Goal: Task Accomplishment & Management: Manage account settings

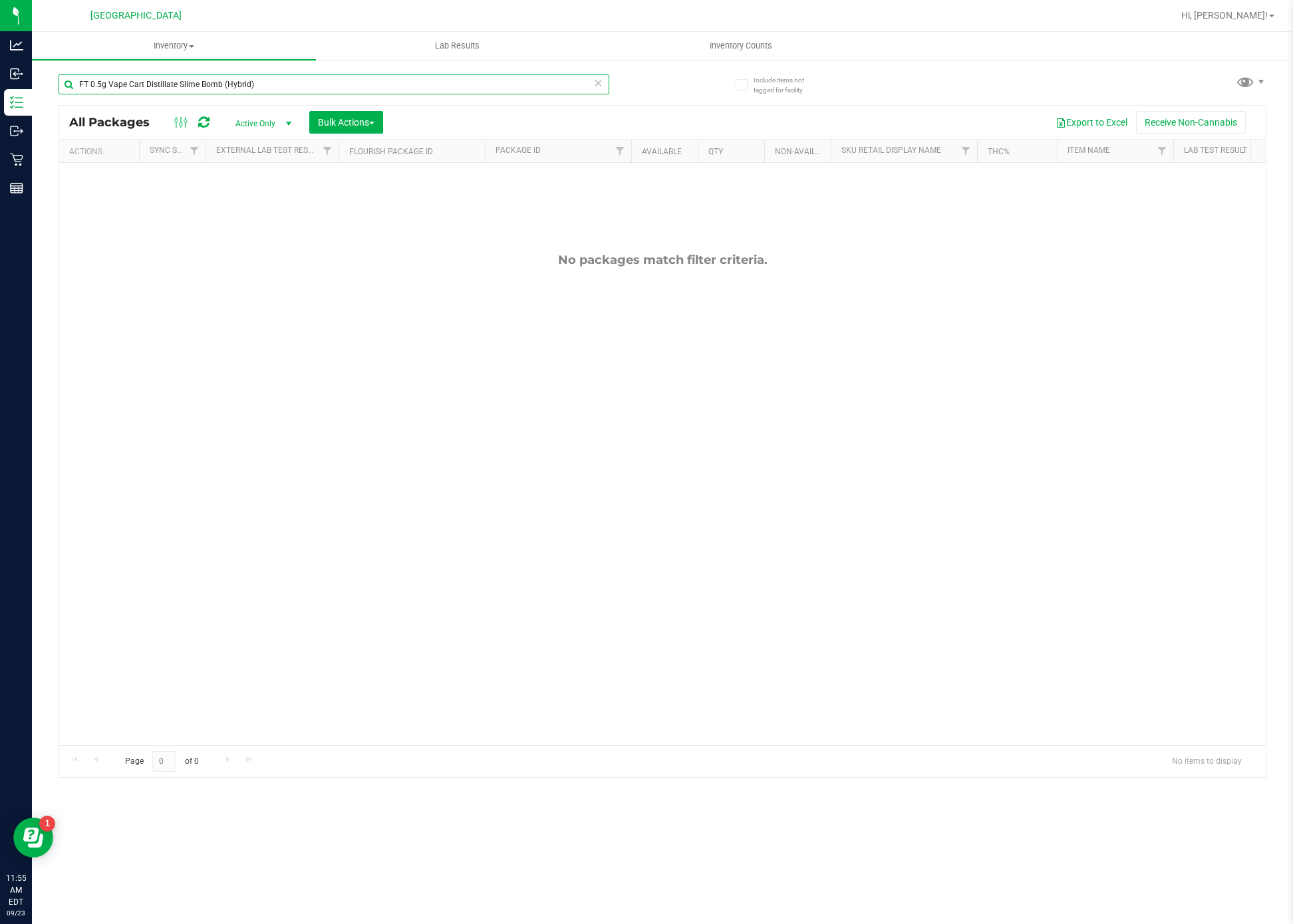
click at [166, 78] on input "FT 0.5g Vape Cart Distillate Slime Bomb (Hybrid)" at bounding box center [334, 84] width 551 height 20
click at [212, 74] on input "blo" at bounding box center [334, 84] width 551 height 20
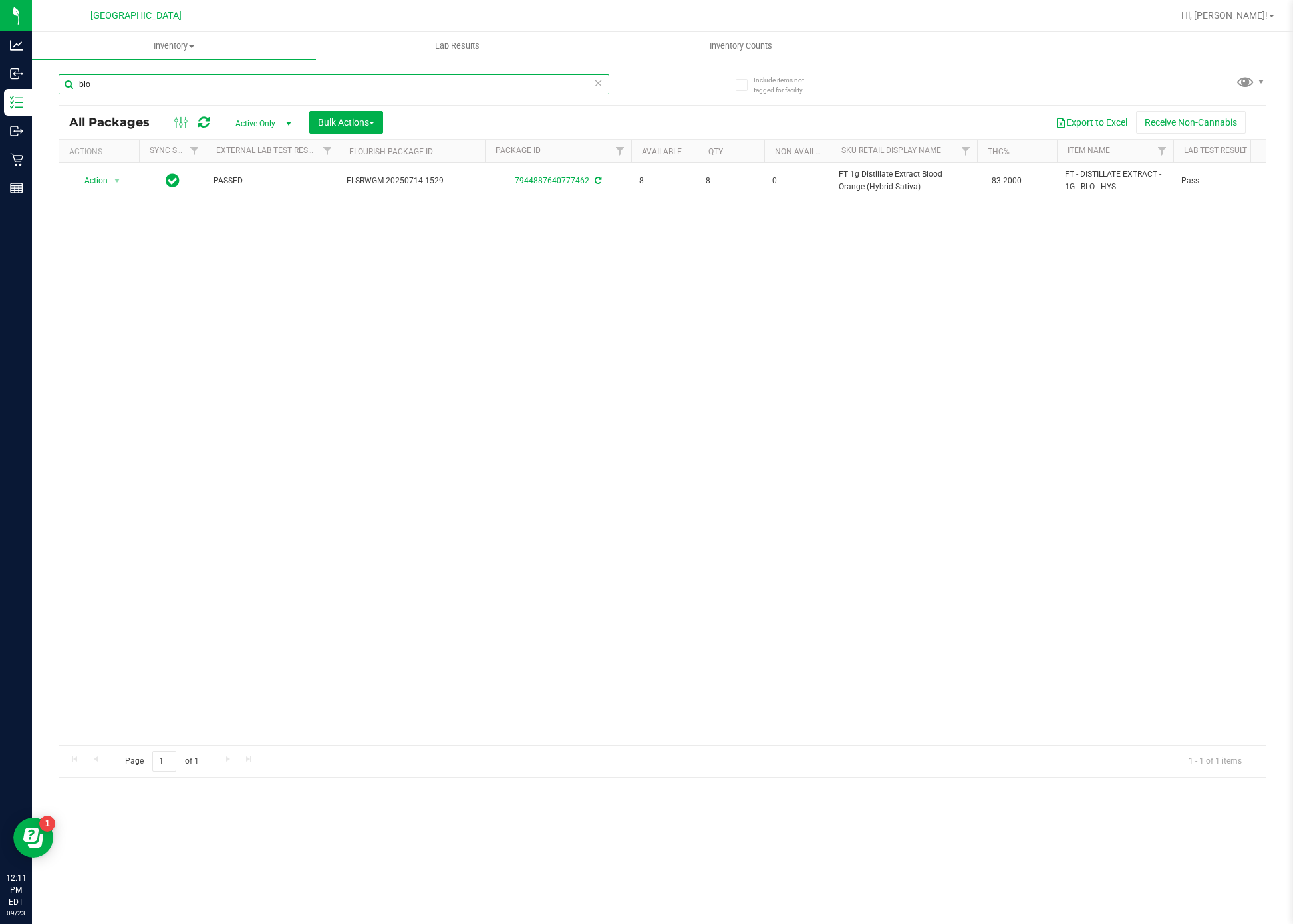
paste input "SN250728DC1-0804"
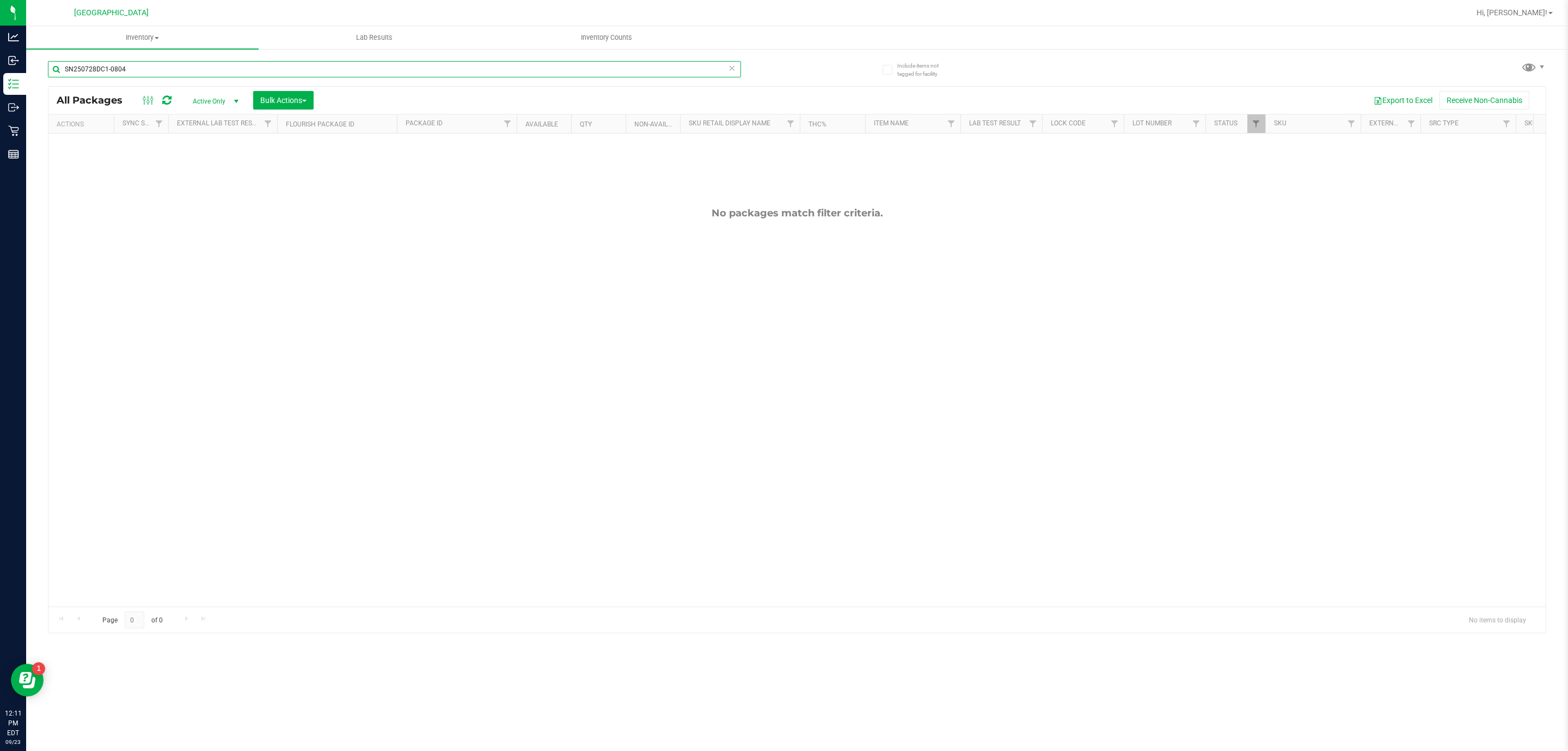
type input "SN250728DC1-0804"
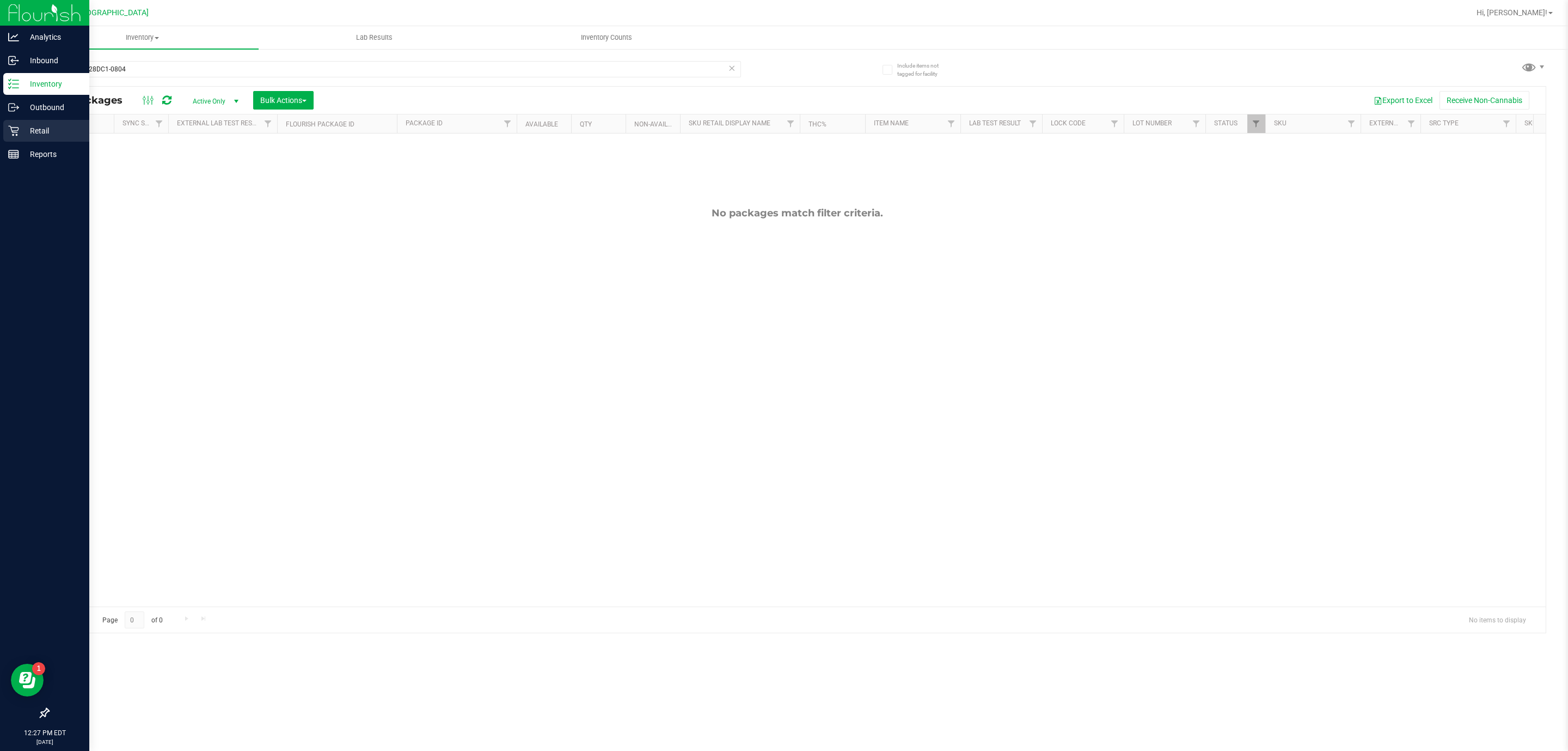
click at [45, 128] on p "Retail" at bounding box center [52, 130] width 65 height 13
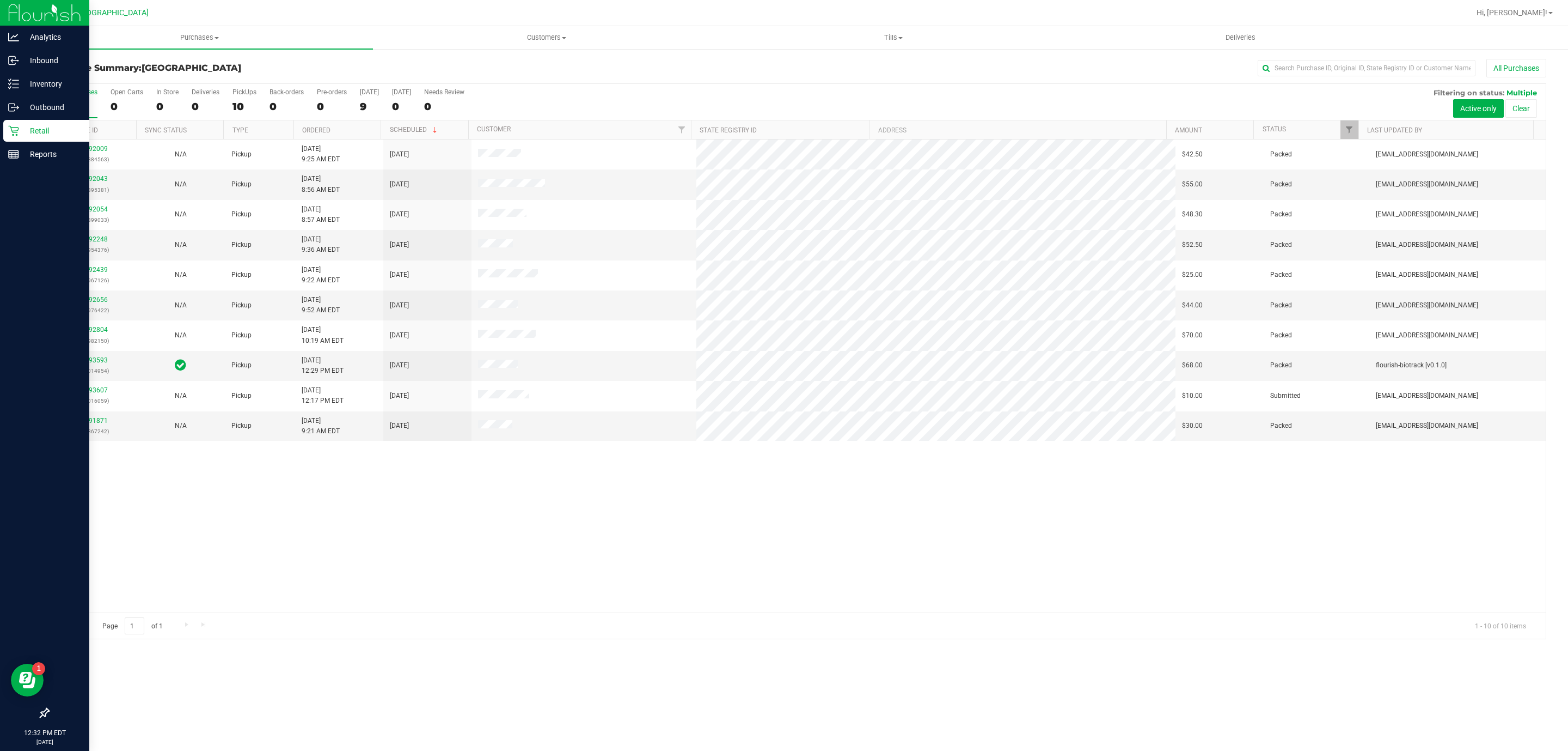
drag, startPoint x: 644, startPoint y: 662, endPoint x: 652, endPoint y: 646, distance: 17.9
click at [644, 664] on div "Purchases Summary of purchases Fulfillment All purchases Customers All customer…" at bounding box center [797, 388] width 1542 height 725
click at [580, 578] on div "11992009 (326884563) N/A Pickup [DATE] 9:25 AM EDT 9/23/2025 $42.50 Packed [EMA…" at bounding box center [797, 376] width 1497 height 473
click at [581, 578] on div "11992009 (326884563) N/A Pickup [DATE] 9:25 AM EDT 9/23/2025 $42.50 Packed [EMA…" at bounding box center [797, 376] width 1497 height 473
click at [175, 370] on icon at bounding box center [180, 364] width 12 height 13
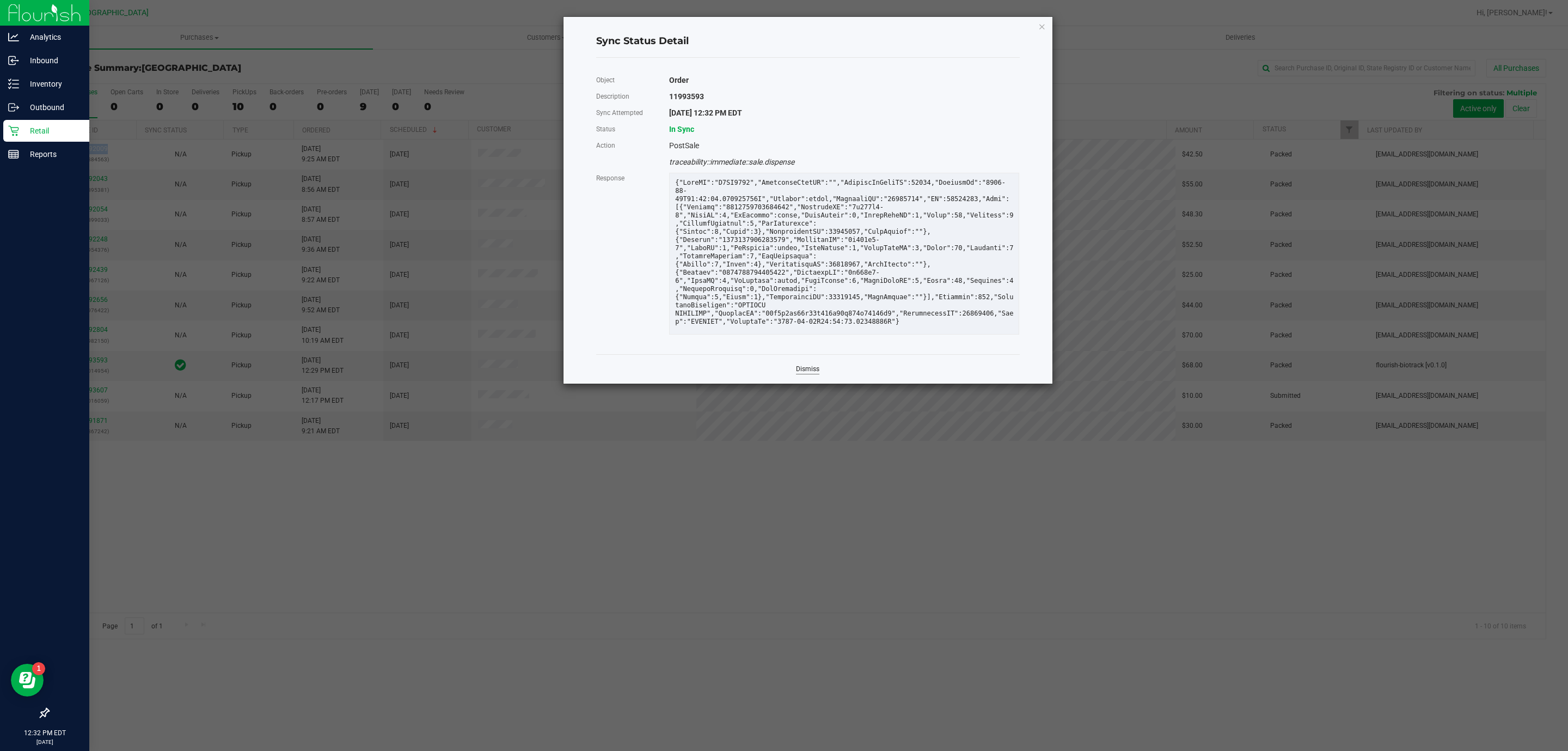
click at [805, 371] on link "Dismiss" at bounding box center [807, 369] width 23 height 9
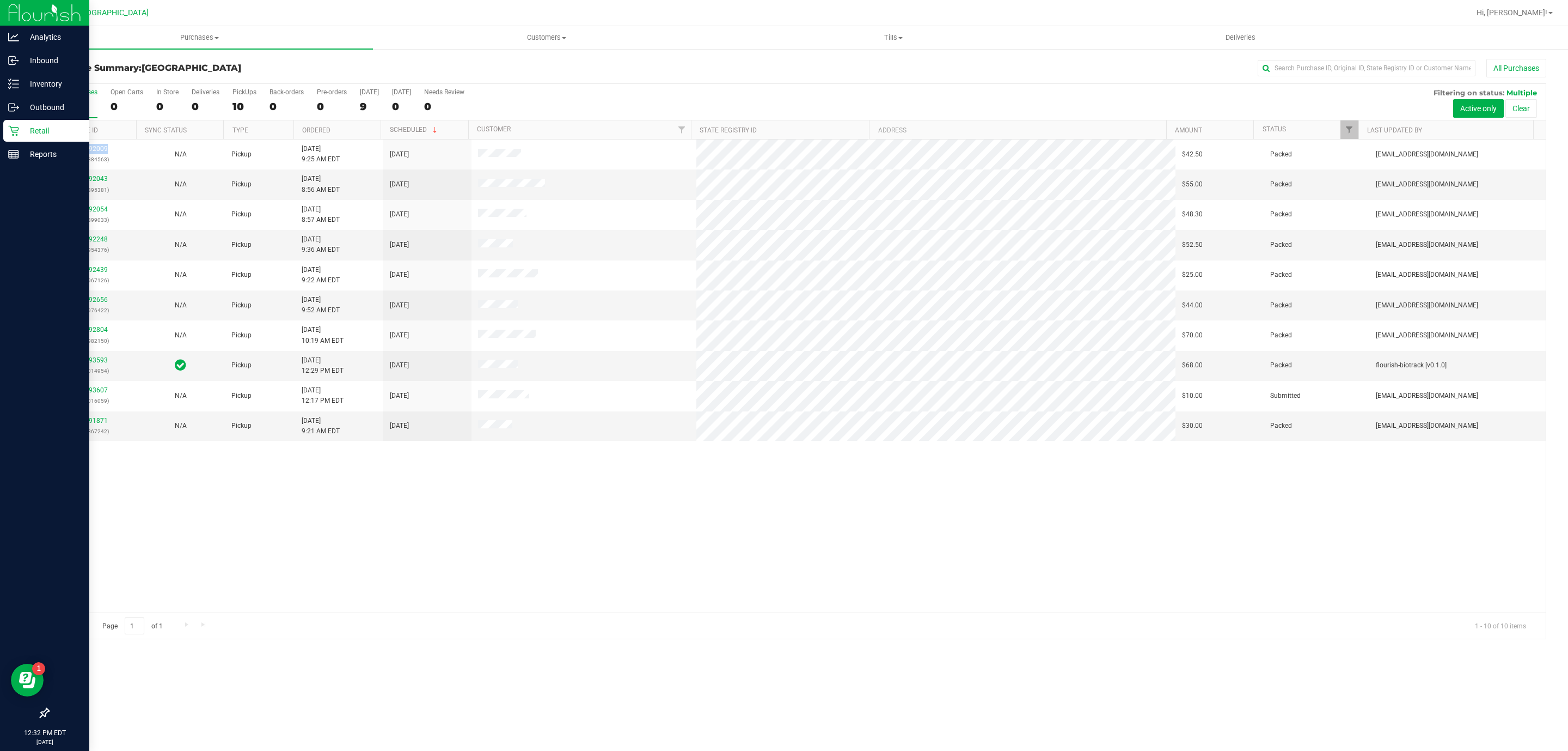
click at [610, 553] on div "11992009 (326884563) N/A Pickup [DATE] 9:25 AM EDT 9/23/2025 $42.50 Packed [EMA…" at bounding box center [797, 376] width 1497 height 473
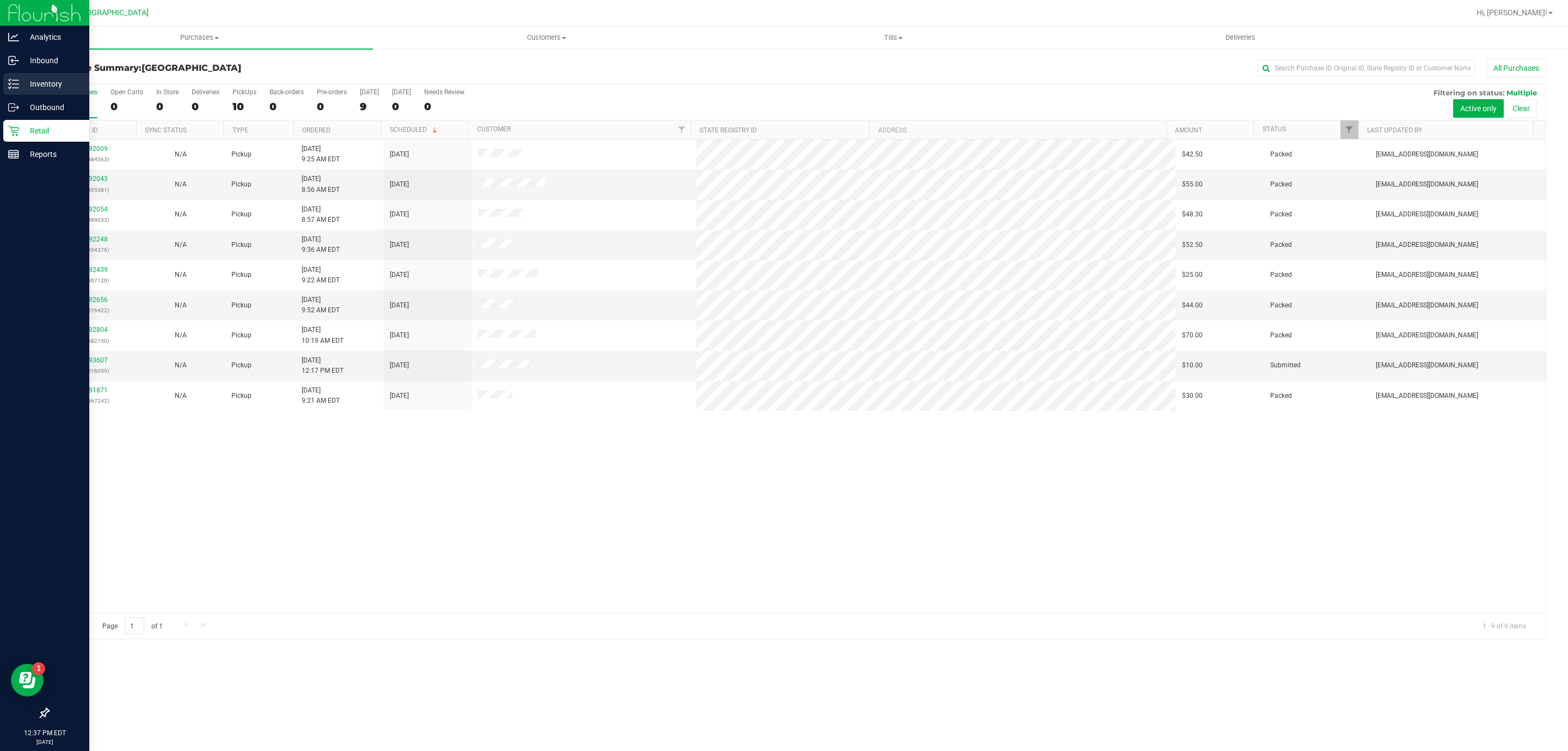
click at [18, 85] on icon at bounding box center [14, 84] width 11 height 11
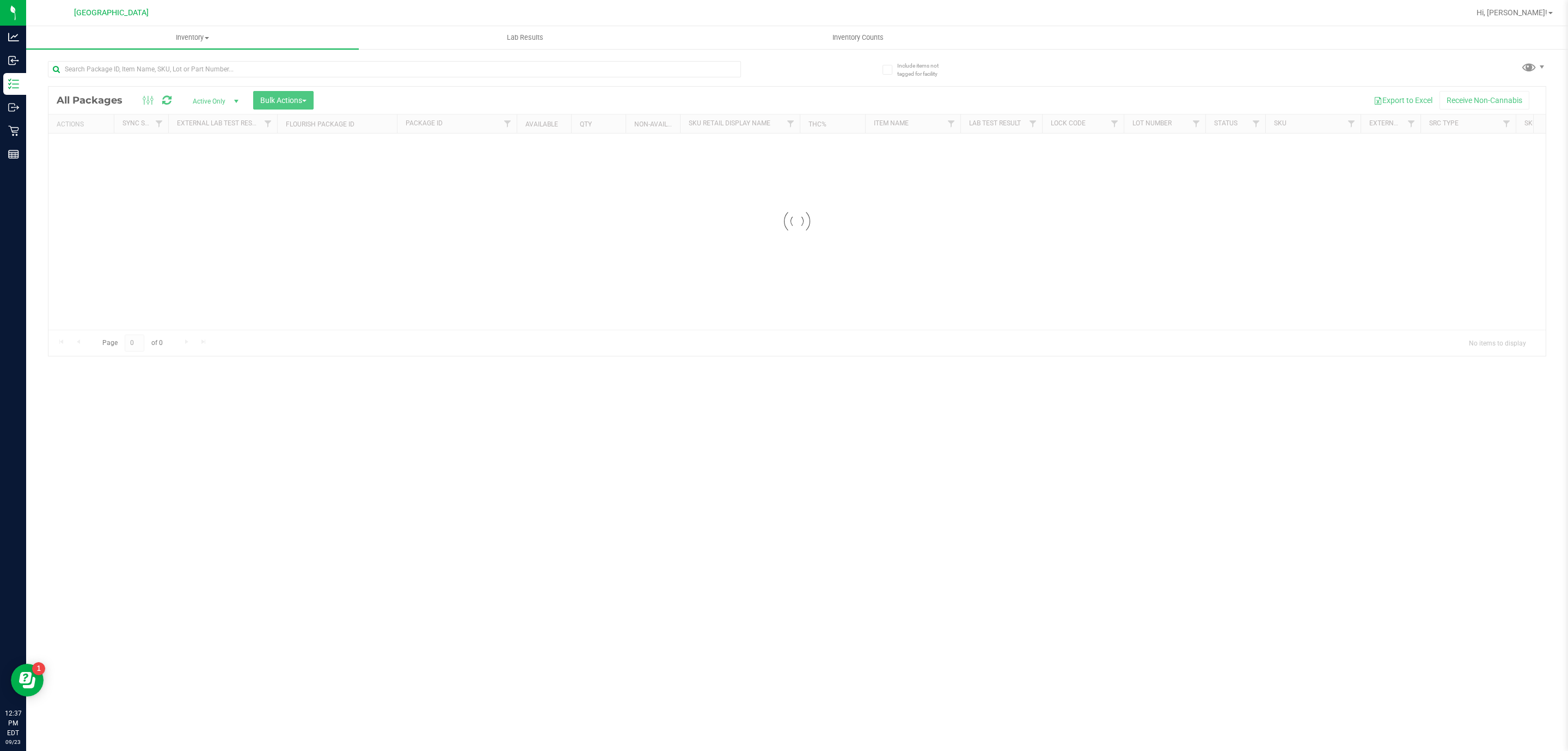
click at [148, 58] on div at bounding box center [422, 68] width 749 height 35
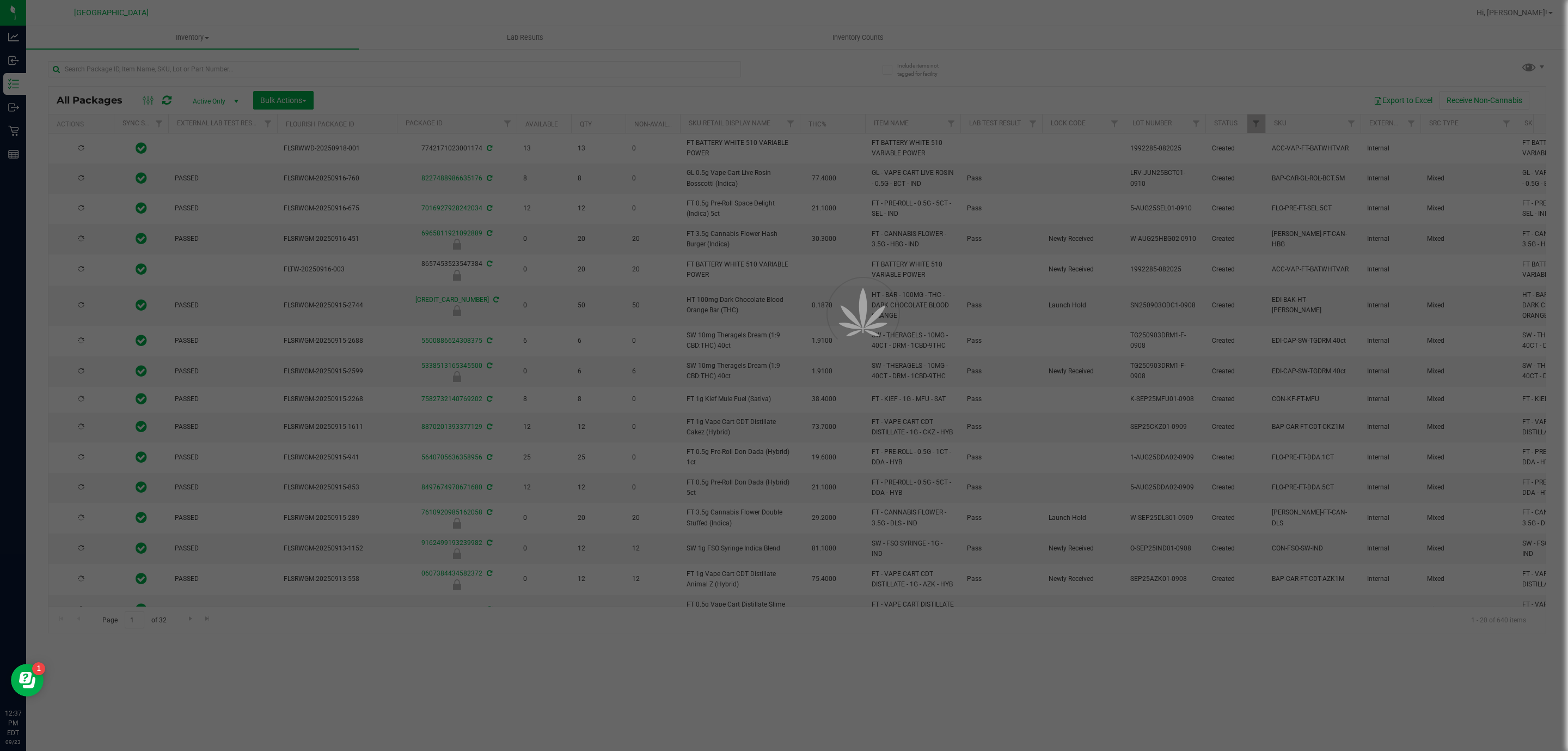
click at [149, 65] on div at bounding box center [784, 375] width 1568 height 751
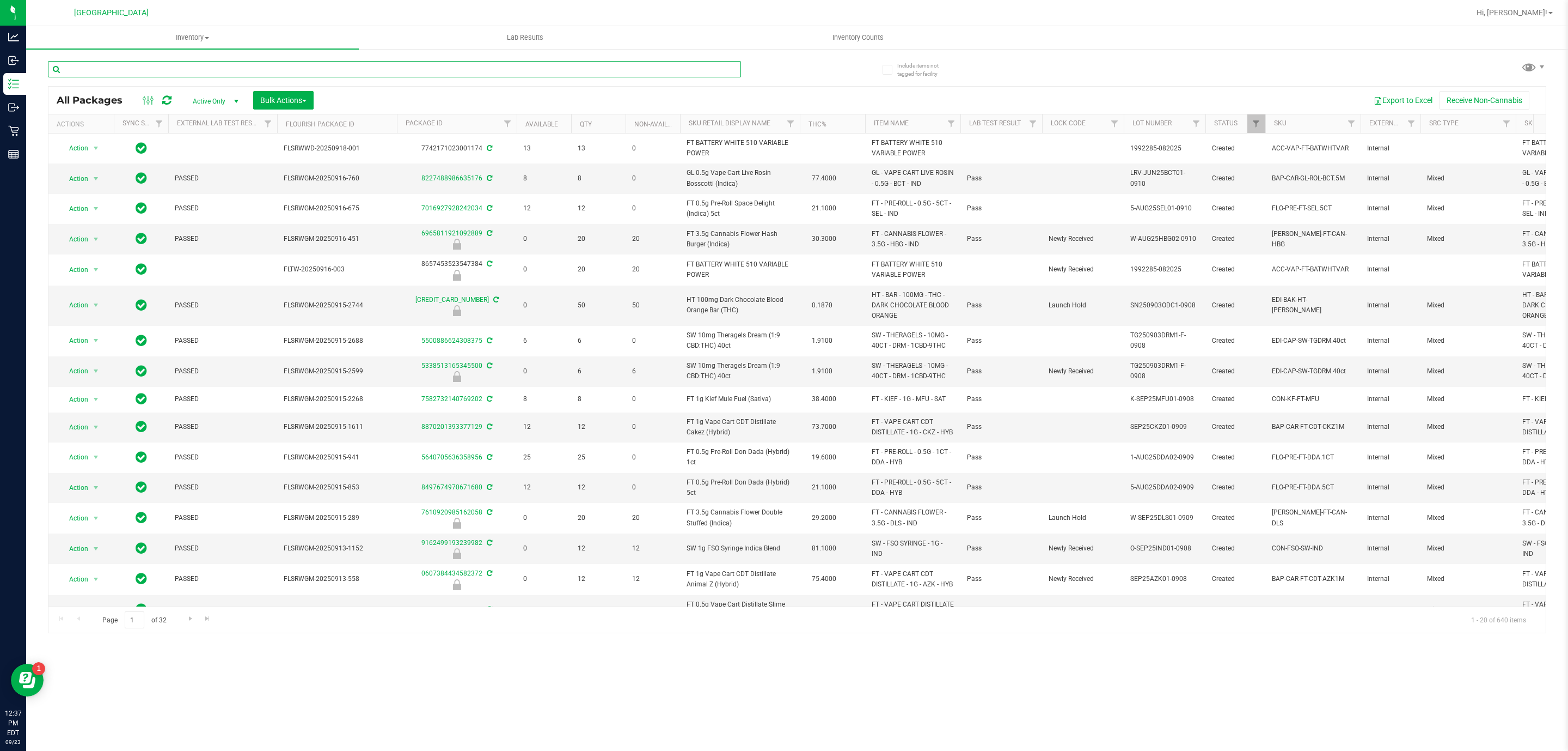
click at [146, 64] on input "text" at bounding box center [394, 69] width 693 height 16
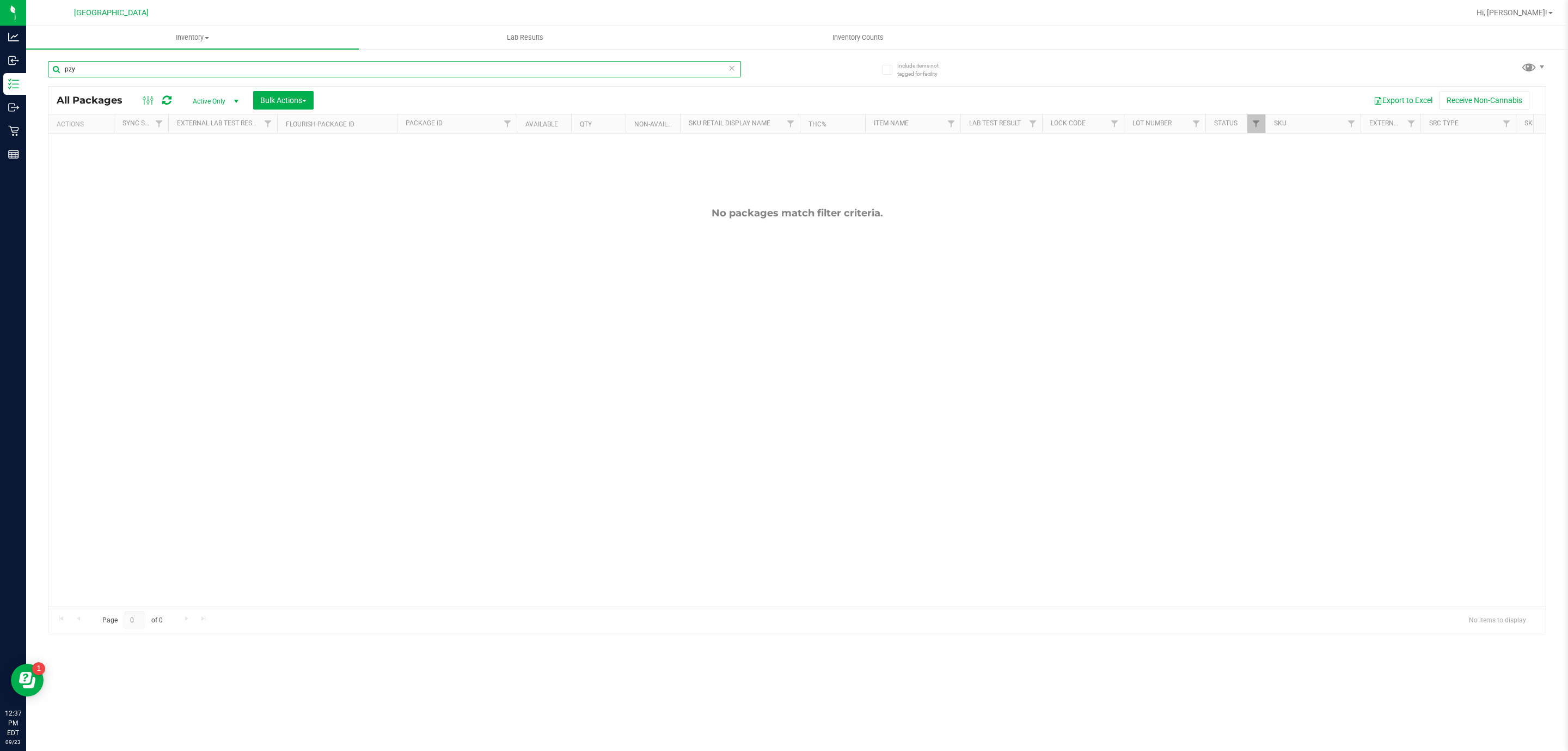
click at [626, 62] on input "pzy" at bounding box center [394, 69] width 693 height 16
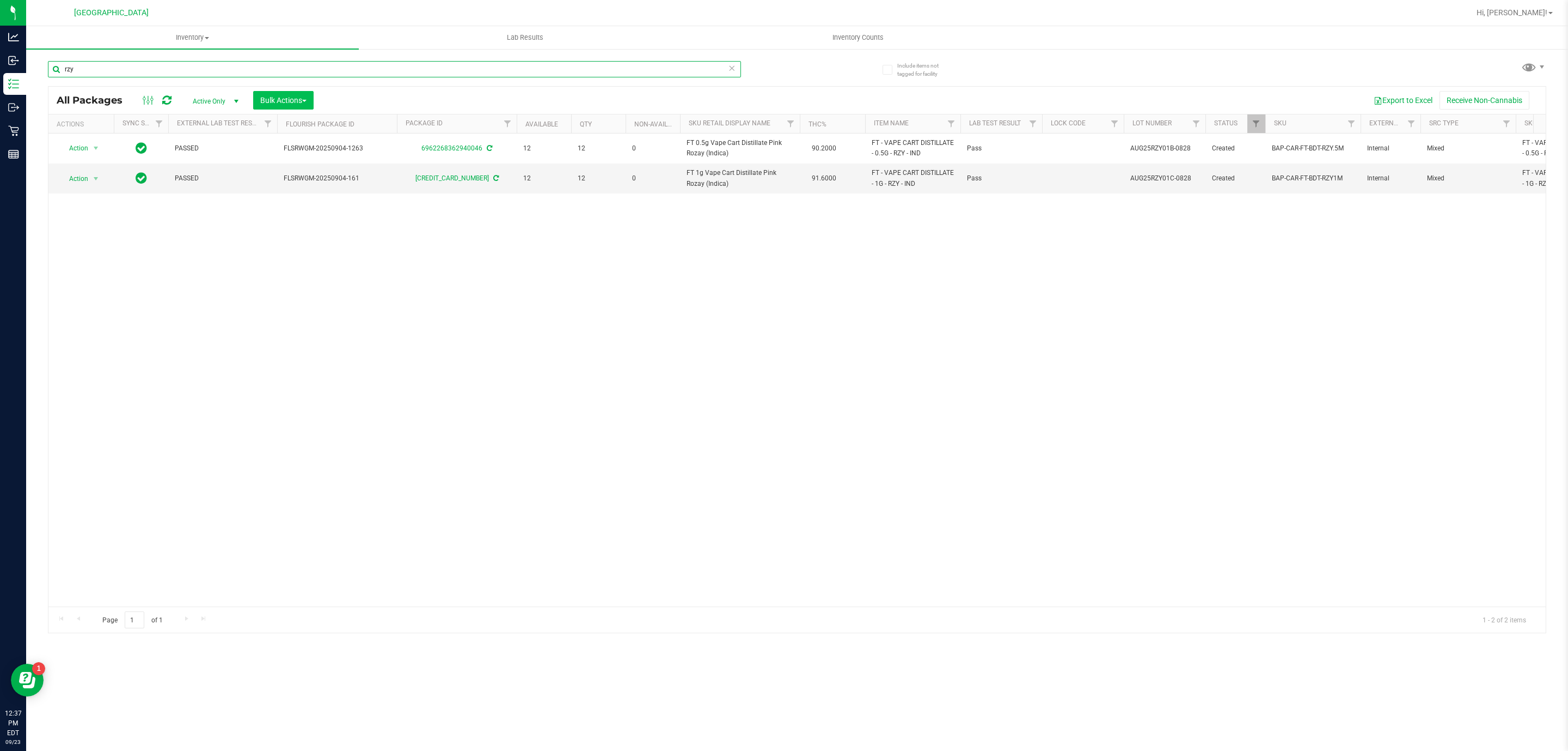
type input "rzy"
click at [294, 97] on span "Bulk Actions" at bounding box center [283, 99] width 46 height 8
click at [294, 199] on div "Lock/Unlock packages" at bounding box center [304, 206] width 89 height 18
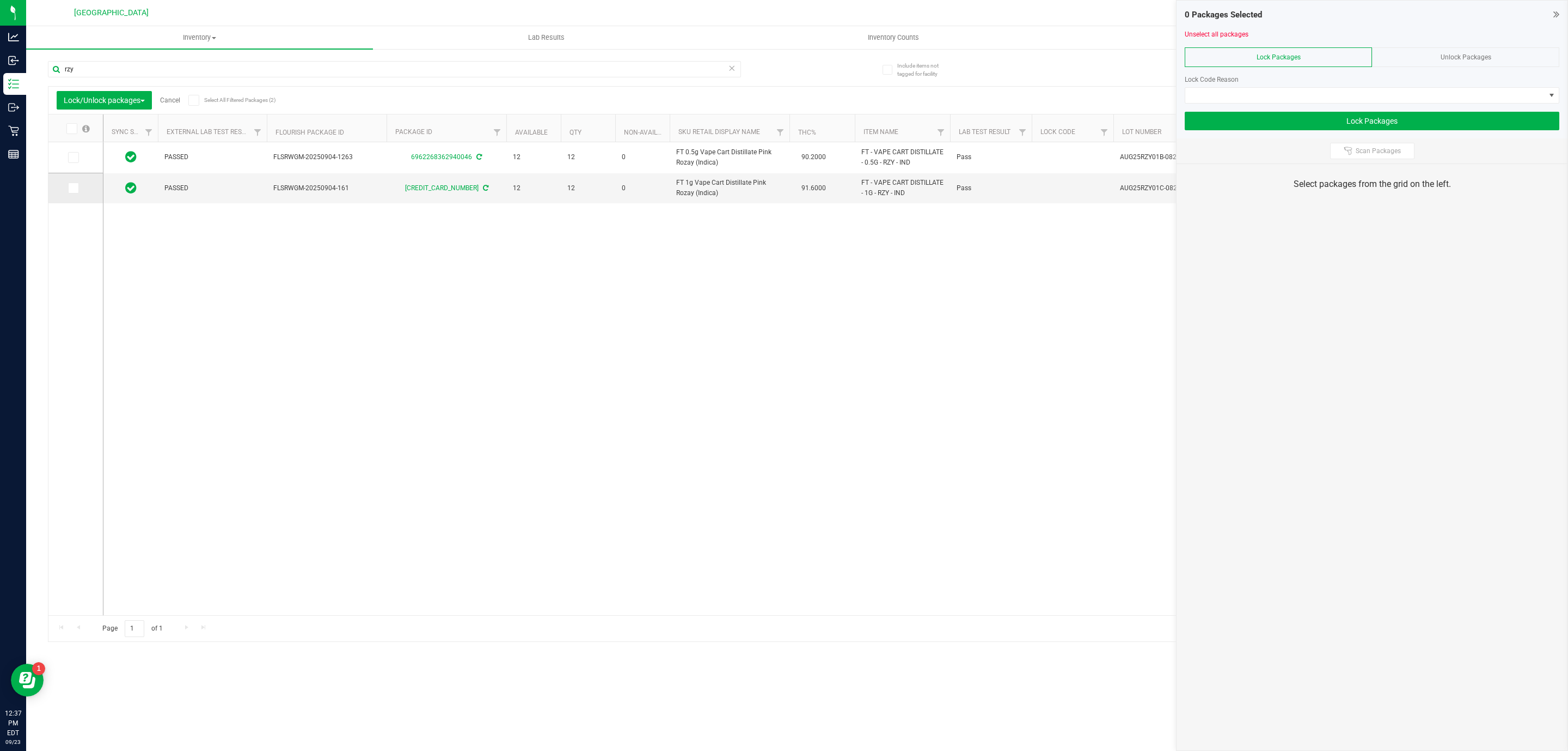
drag, startPoint x: 81, startPoint y: 163, endPoint x: 79, endPoint y: 177, distance: 14.1
click at [79, 163] on label at bounding box center [75, 157] width 16 height 11
click at [0, 0] on input "checkbox" at bounding box center [0, 0] width 0 height 0
click at [77, 189] on span at bounding box center [73, 188] width 11 height 11
click at [0, 0] on input "checkbox" at bounding box center [0, 0] width 0 height 0
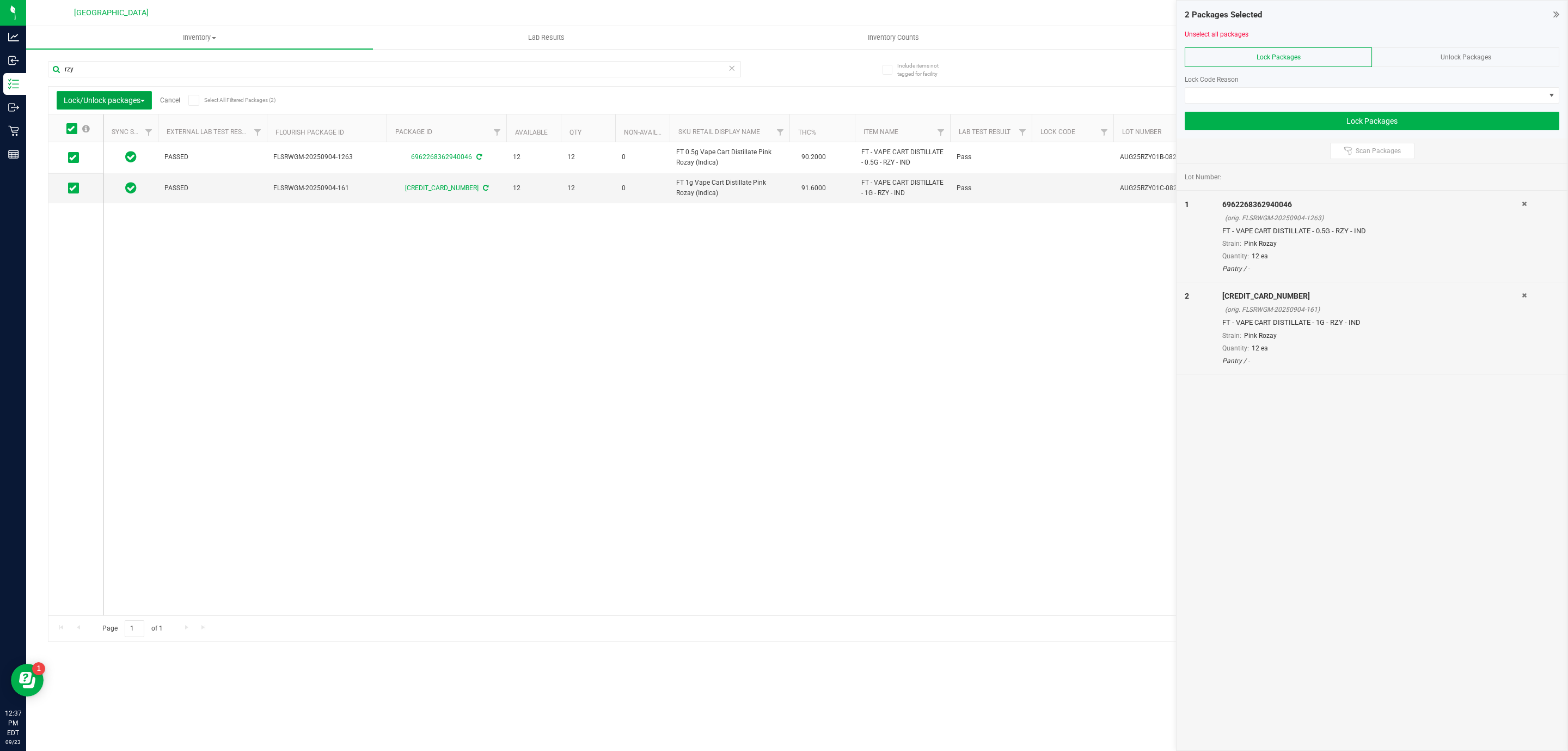
click at [121, 100] on span "Lock/Unlock packages" at bounding box center [104, 99] width 81 height 8
click at [347, 419] on div "PASSED FLSRWGM-20250904-1263 6962268362940046 12 12 0 FT 0.5g Vape Cart Distill…" at bounding box center [824, 379] width 1441 height 473
click at [1058, 110] on div at bounding box center [1372, 107] width 375 height 8
click at [1058, 90] on span at bounding box center [1366, 96] width 360 height 15
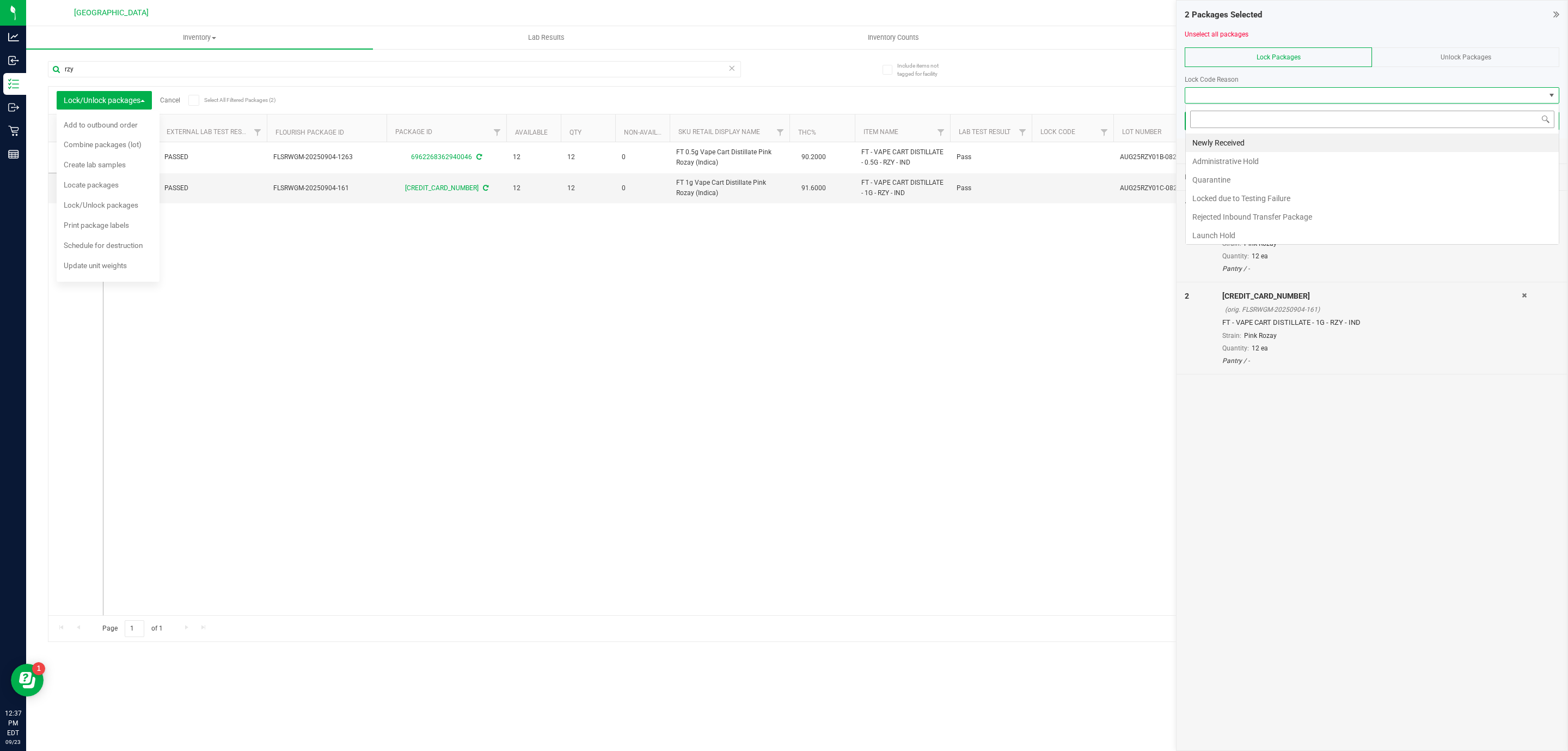
scroll to position [16, 374]
click at [1058, 142] on li "Newly Received" at bounding box center [1372, 142] width 373 height 18
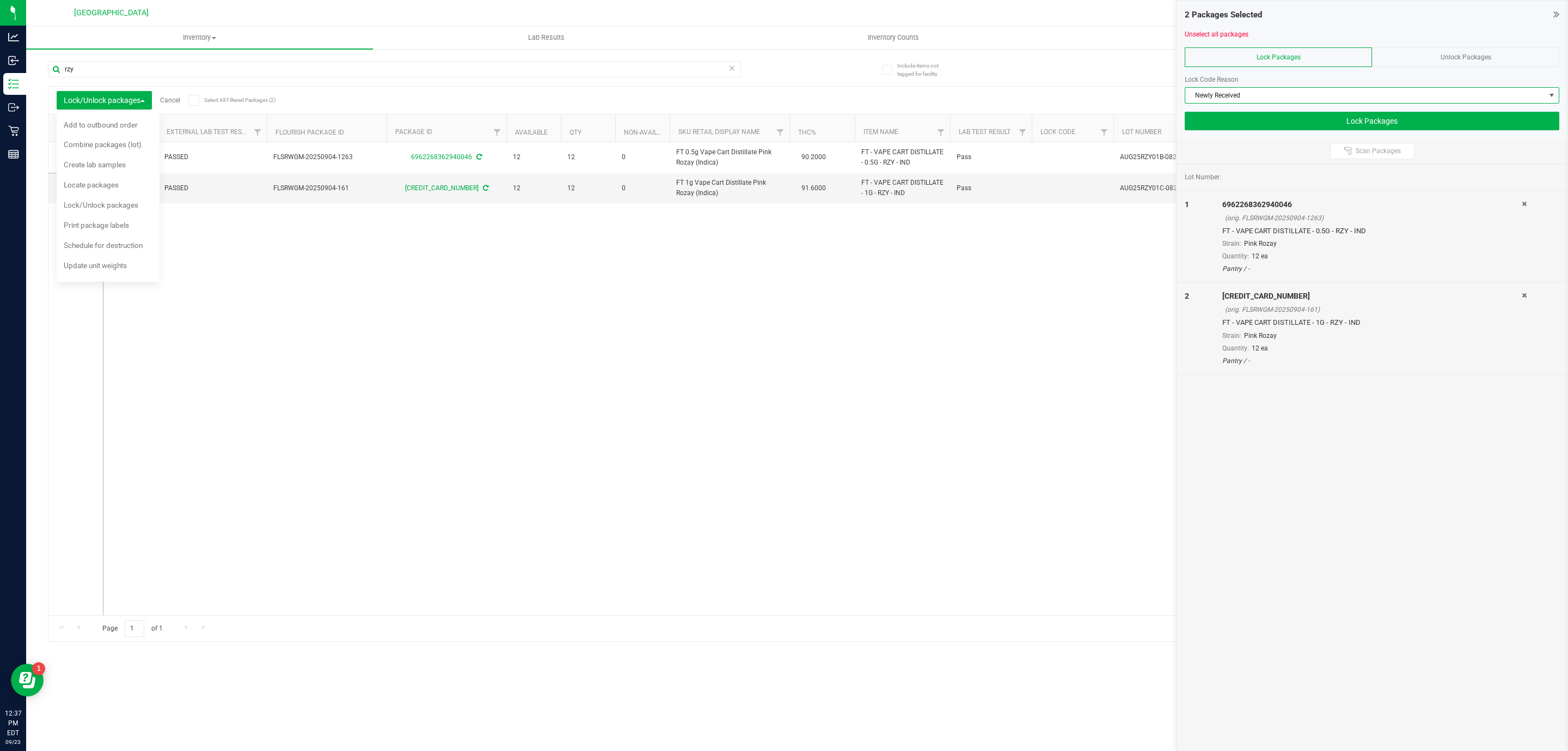
drag, startPoint x: 1260, startPoint y: 92, endPoint x: 1262, endPoint y: 99, distance: 7.3
click at [1058, 93] on span "Newly Received" at bounding box center [1366, 96] width 360 height 15
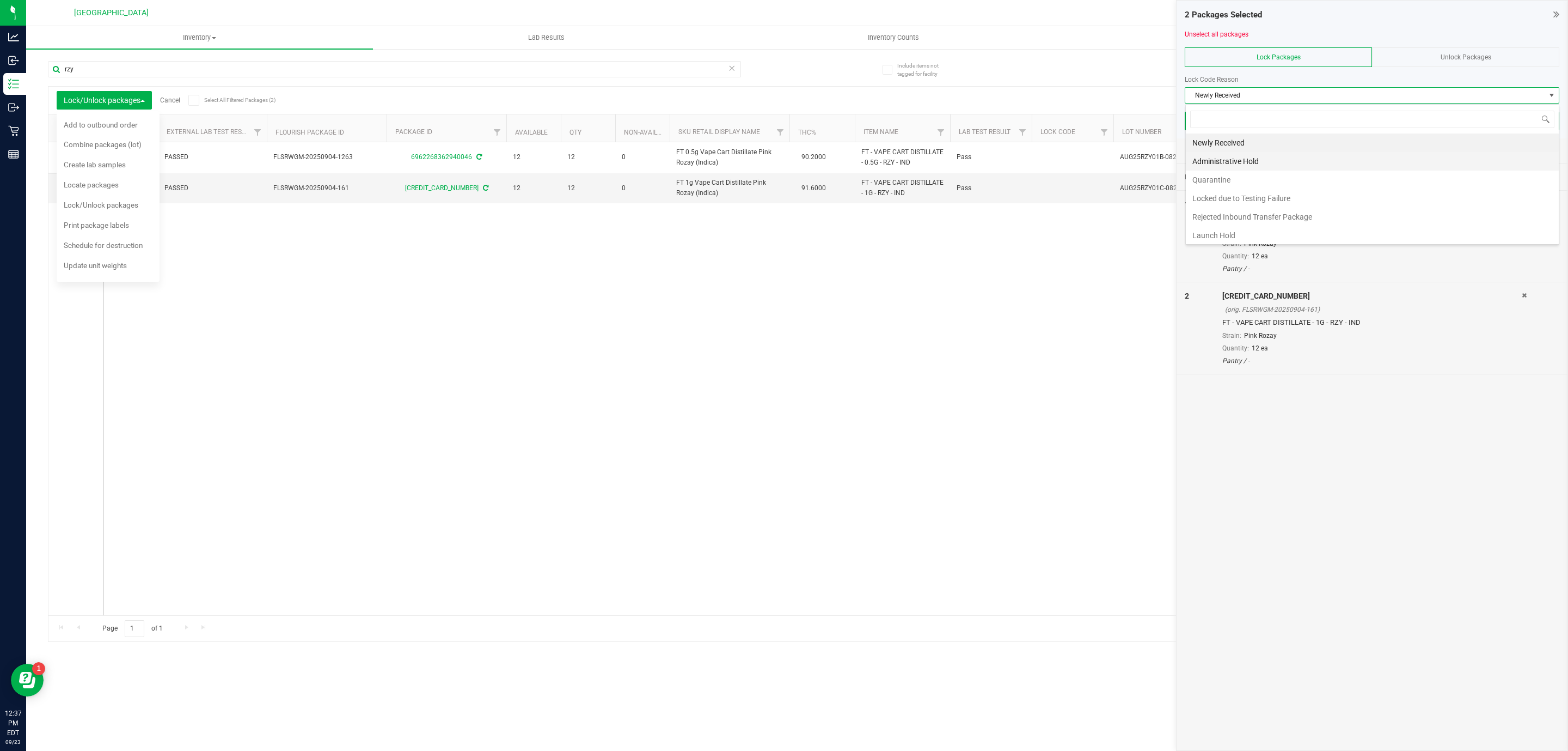
click at [1058, 161] on li "Administrative Hold" at bounding box center [1372, 161] width 373 height 18
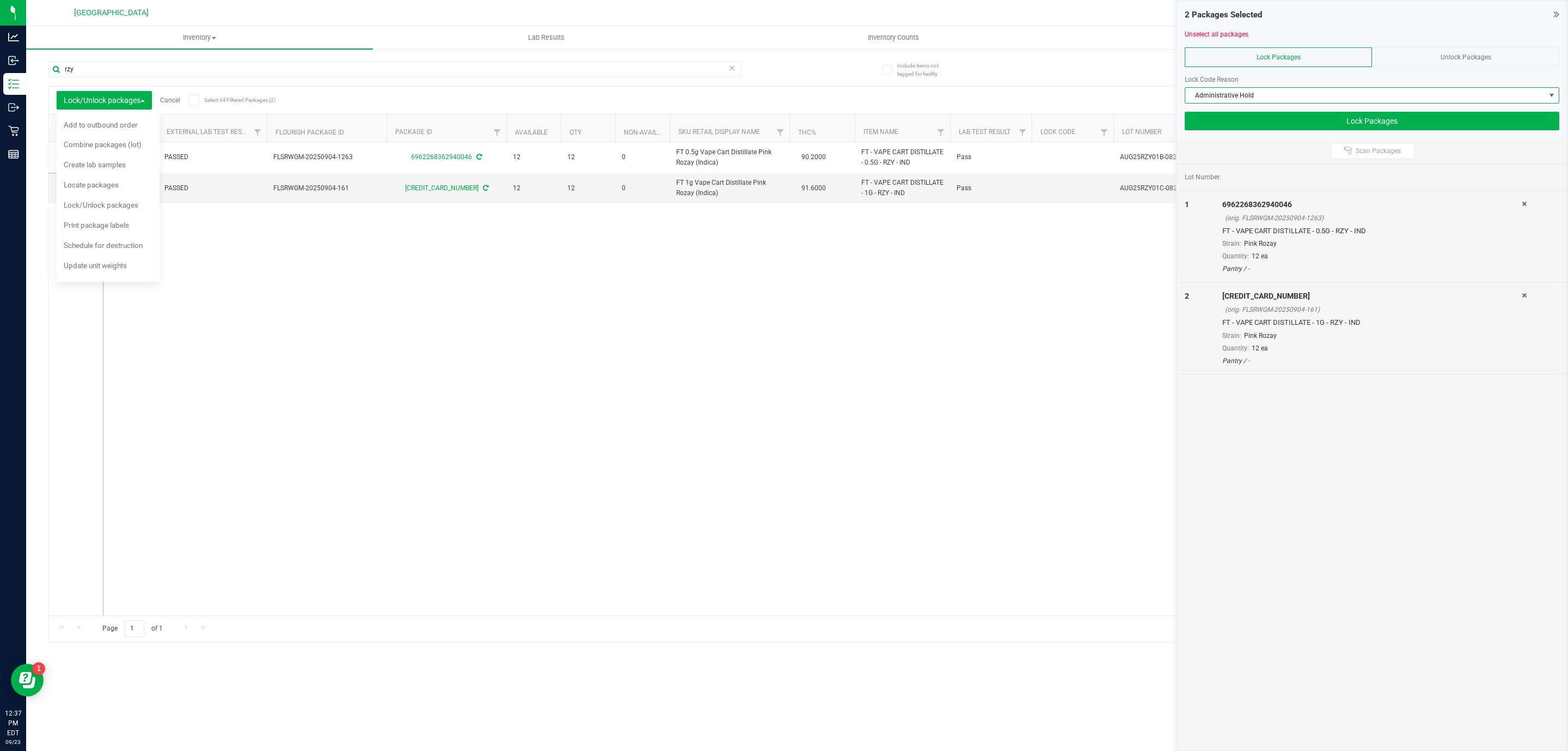
click at [1058, 103] on span "Administrative Hold" at bounding box center [1372, 95] width 375 height 16
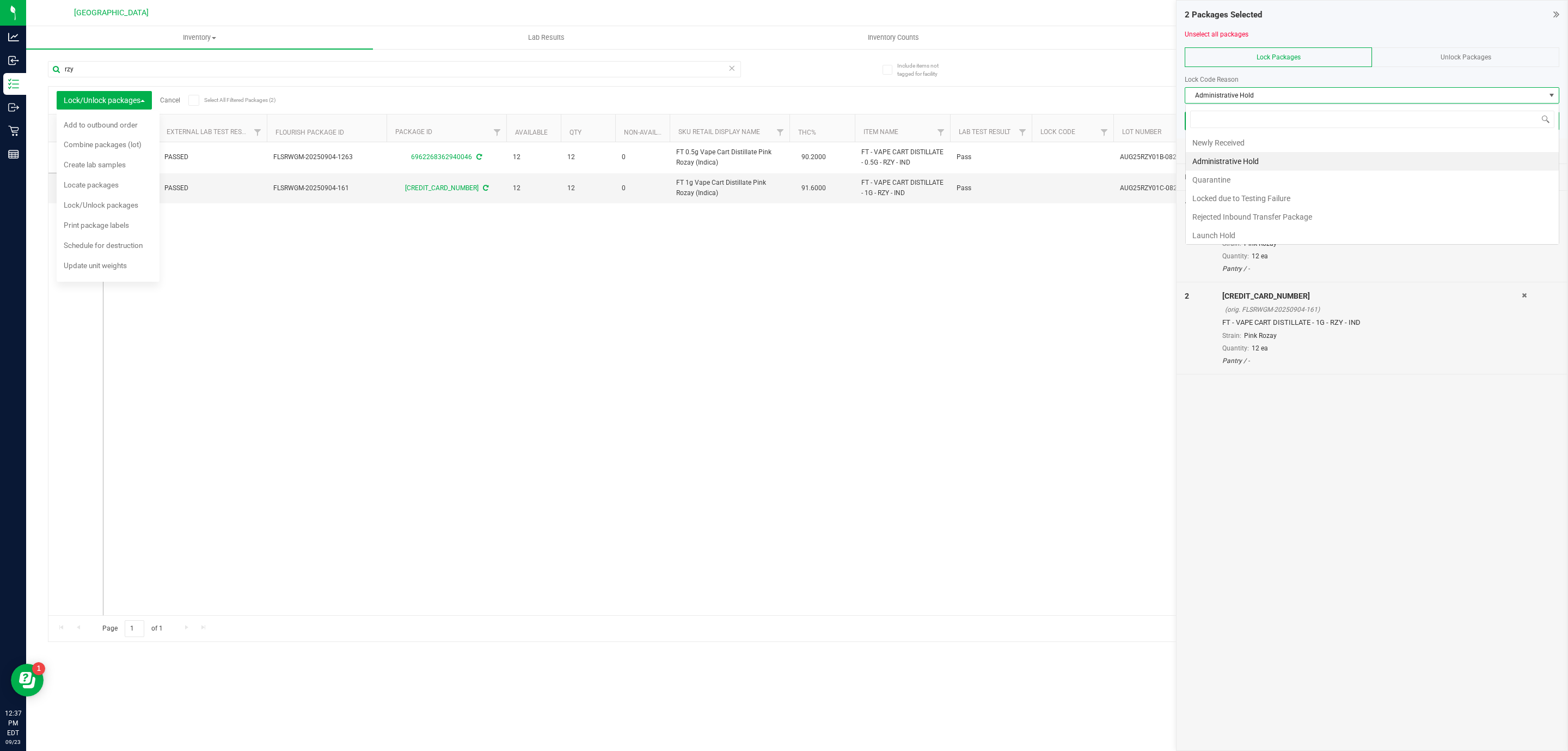
click at [1058, 98] on span "Administrative Hold" at bounding box center [1366, 96] width 360 height 15
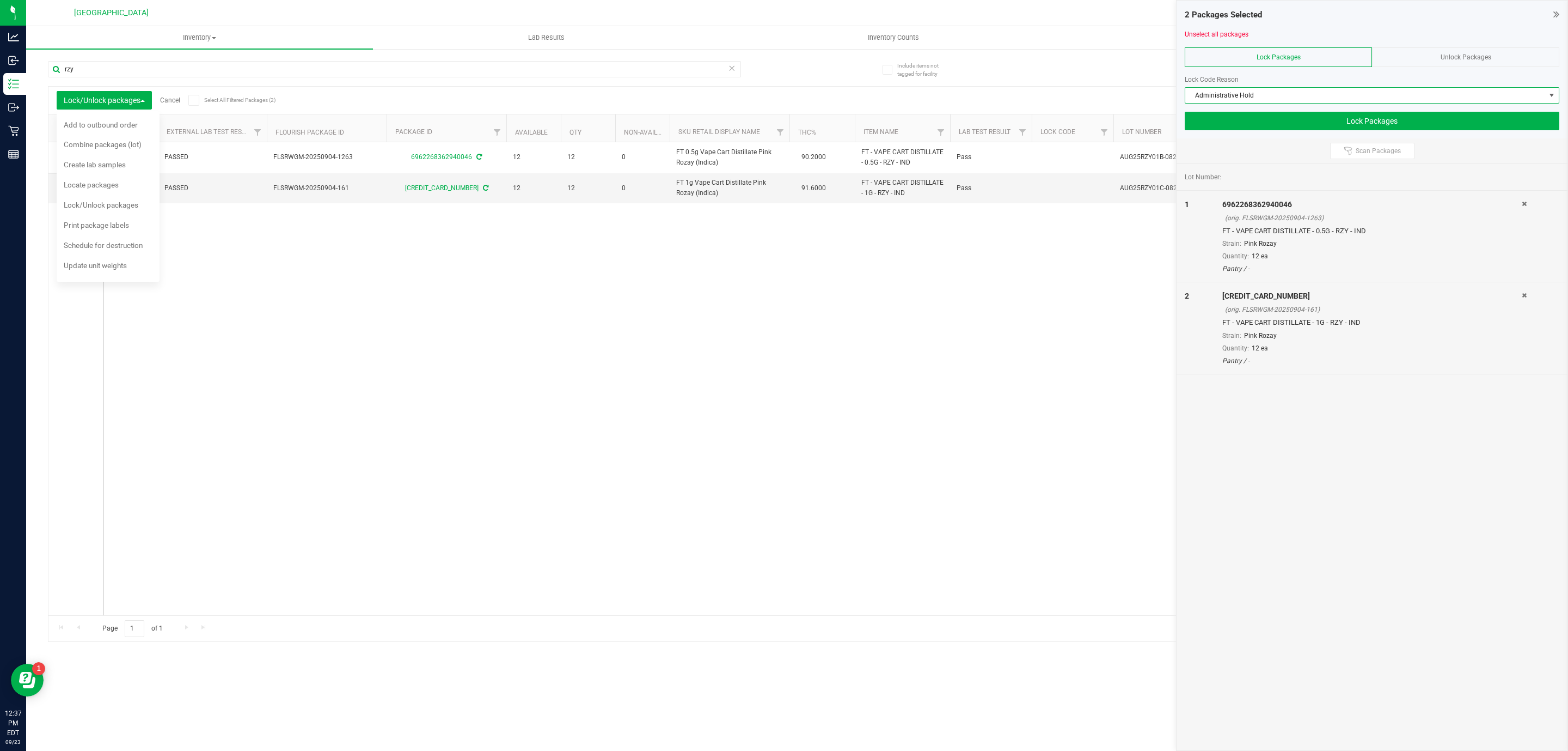
click at [1058, 97] on span "Administrative Hold" at bounding box center [1366, 96] width 360 height 15
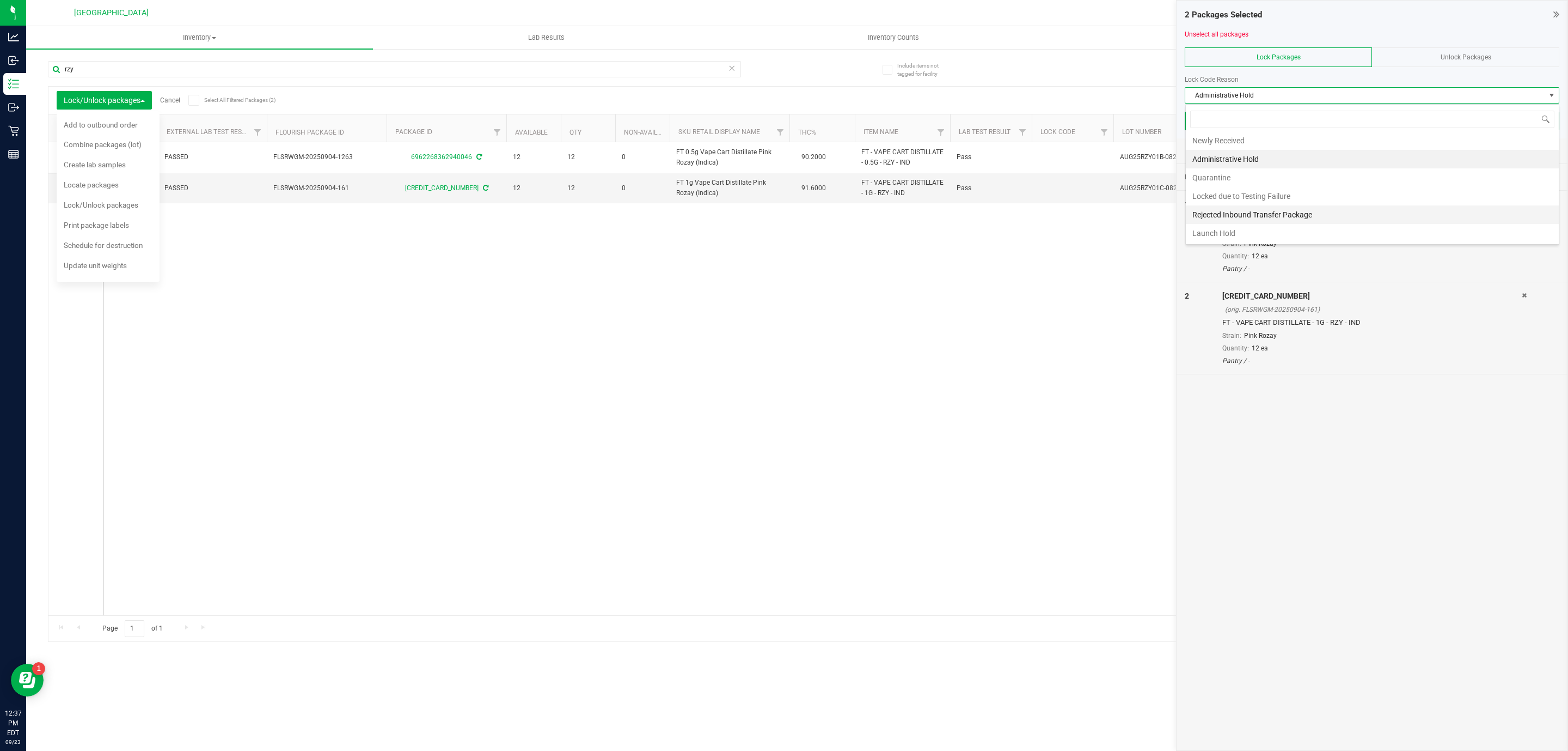
scroll to position [5, 0]
click at [1058, 224] on li "Launch Hold" at bounding box center [1372, 233] width 373 height 18
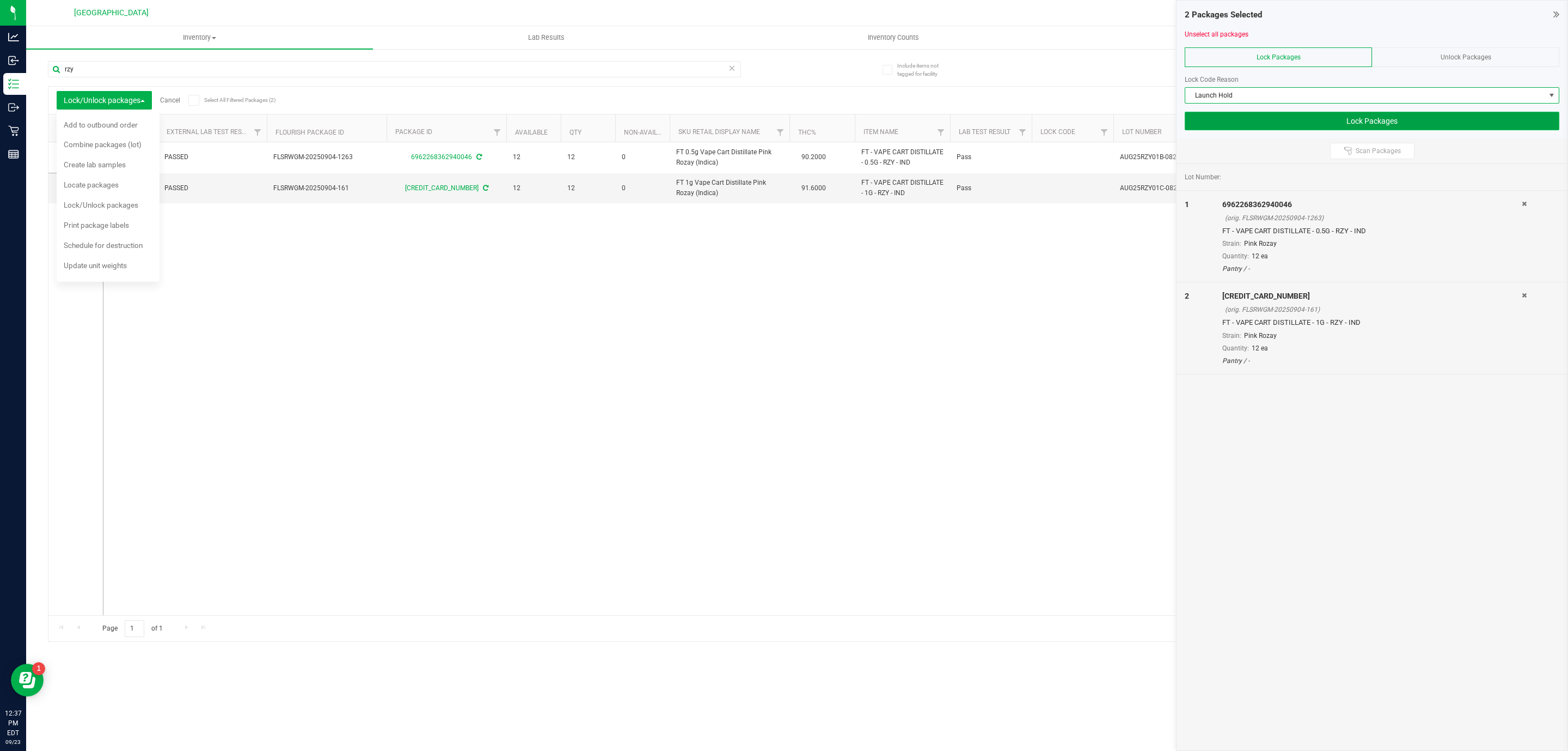
click at [1058, 125] on button "Lock Packages" at bounding box center [1372, 121] width 375 height 18
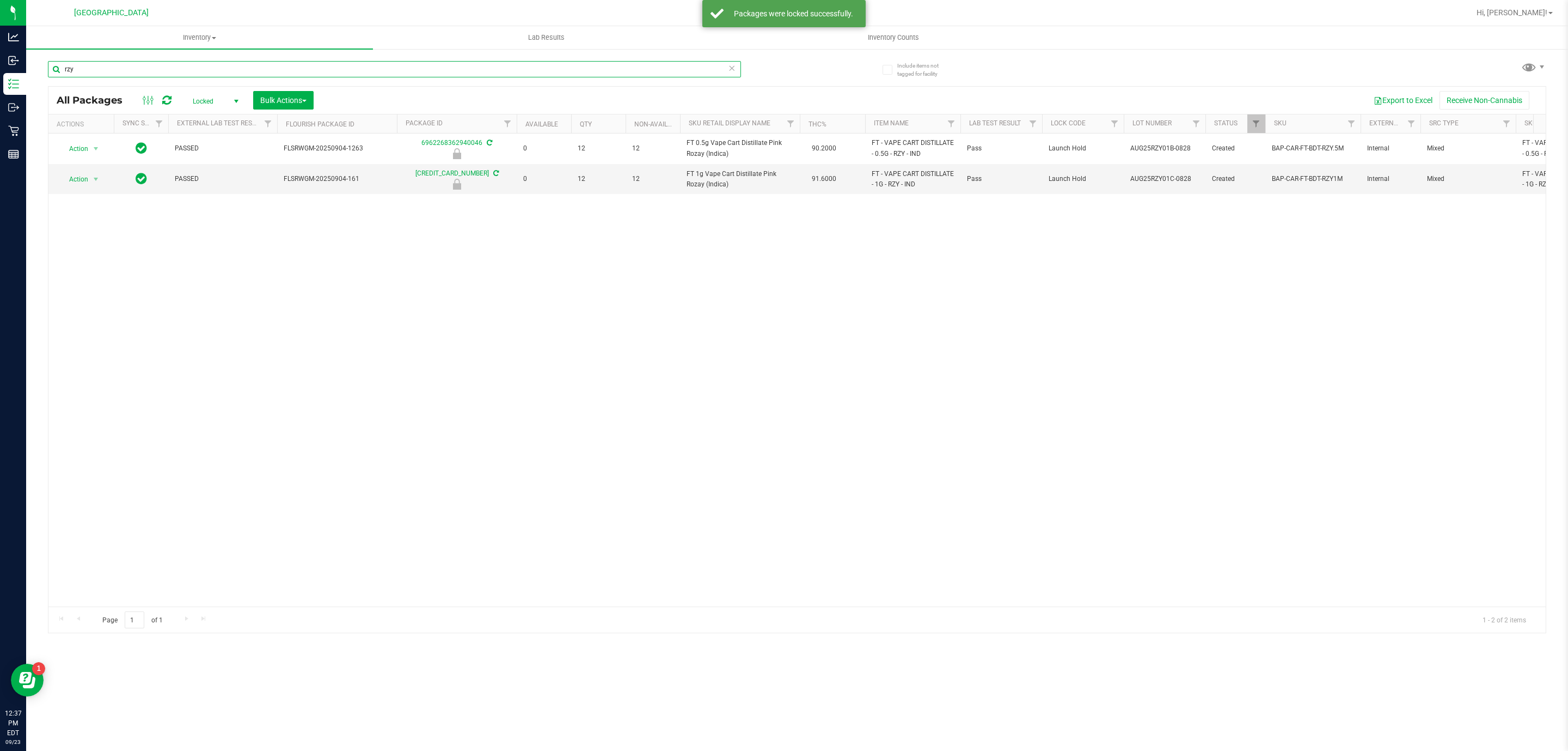
click at [218, 70] on input "rzy" at bounding box center [394, 69] width 693 height 16
drag, startPoint x: 219, startPoint y: 99, endPoint x: 220, endPoint y: 122, distance: 23.0
click at [220, 100] on span "Locked" at bounding box center [213, 102] width 60 height 15
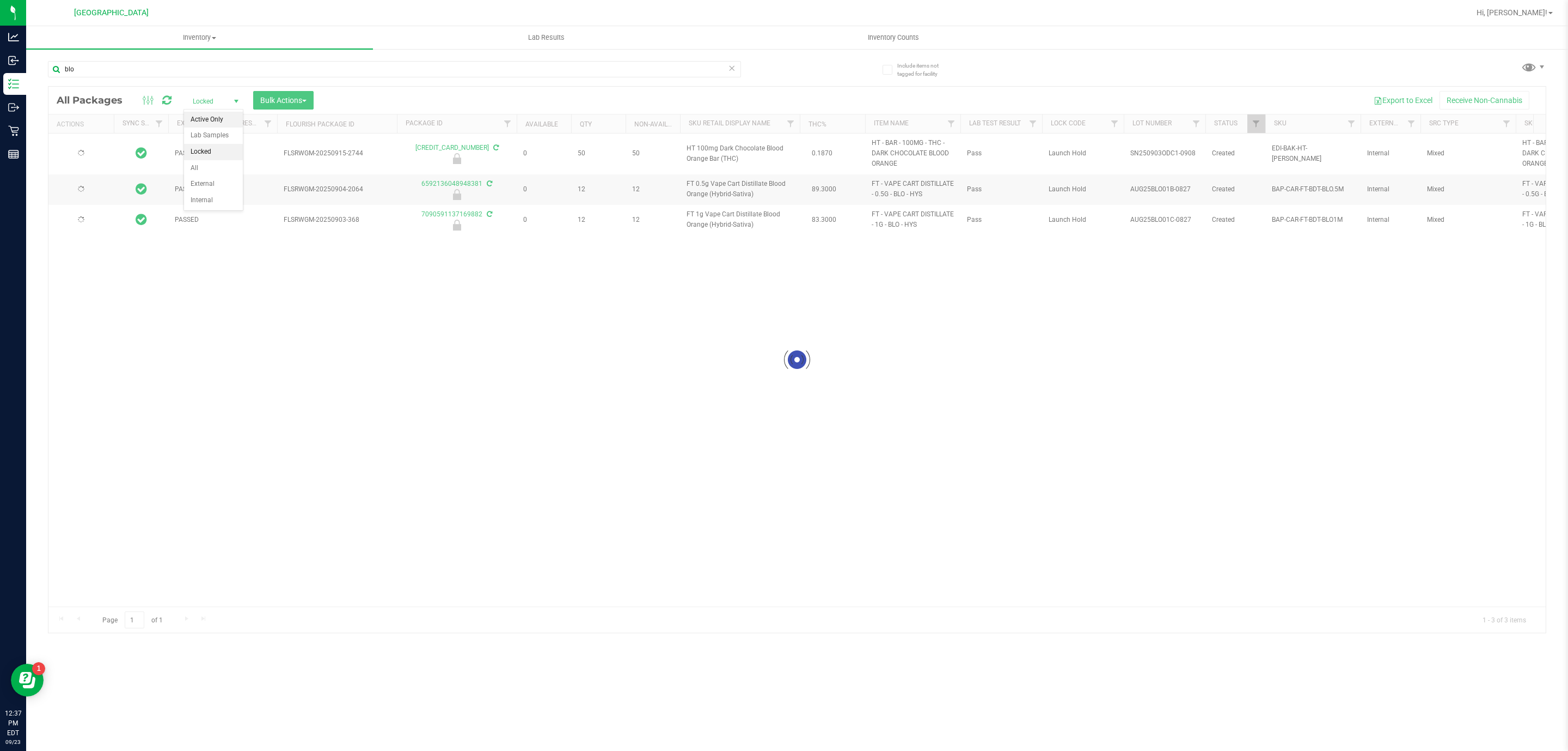
click at [219, 116] on li "Active Only" at bounding box center [213, 119] width 59 height 16
click at [256, 73] on input "blo" at bounding box center [394, 69] width 693 height 16
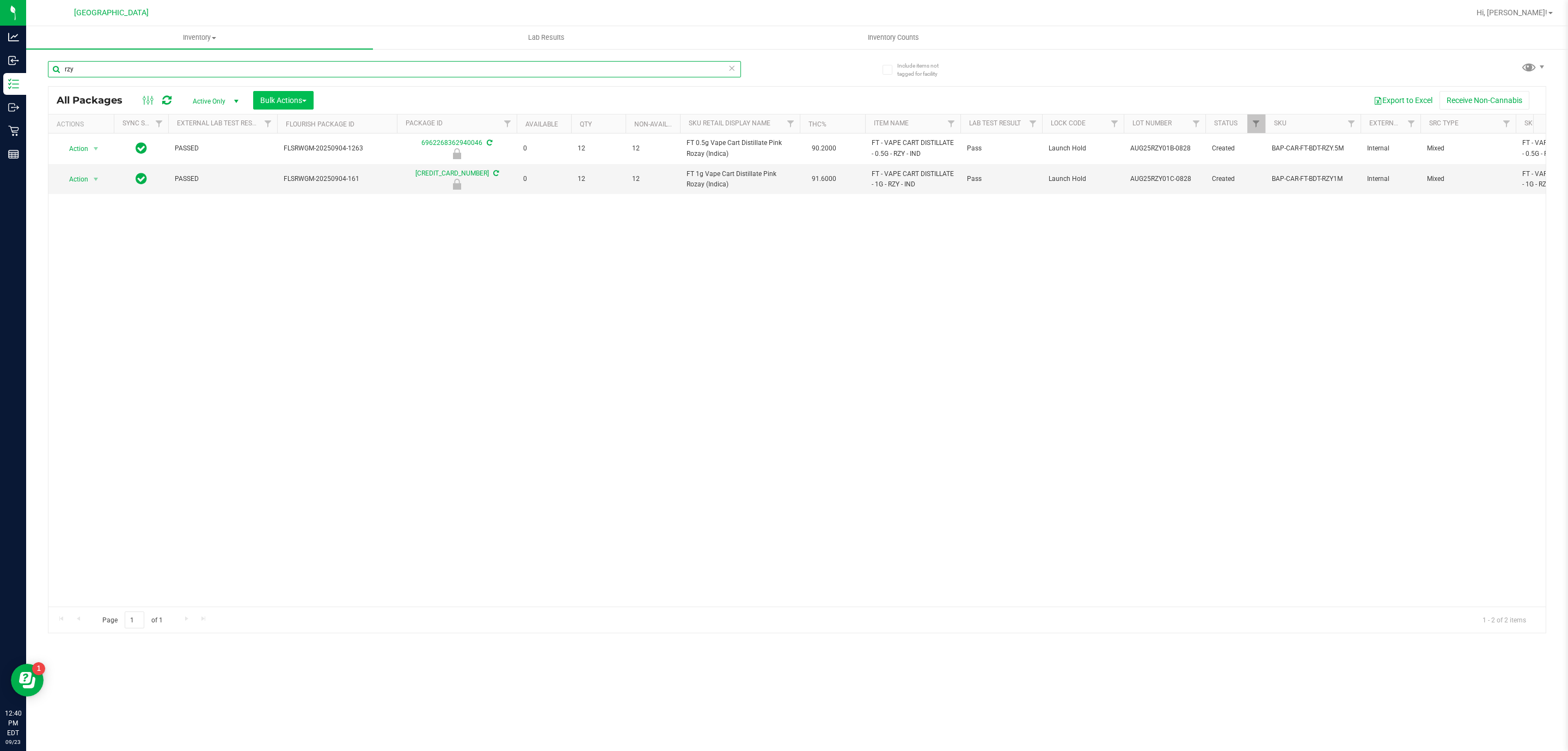
type input "rzy"
click at [259, 102] on button "Bulk Actions" at bounding box center [283, 100] width 61 height 18
click at [310, 203] on span "Lock/Unlock packages" at bounding box center [296, 204] width 75 height 8
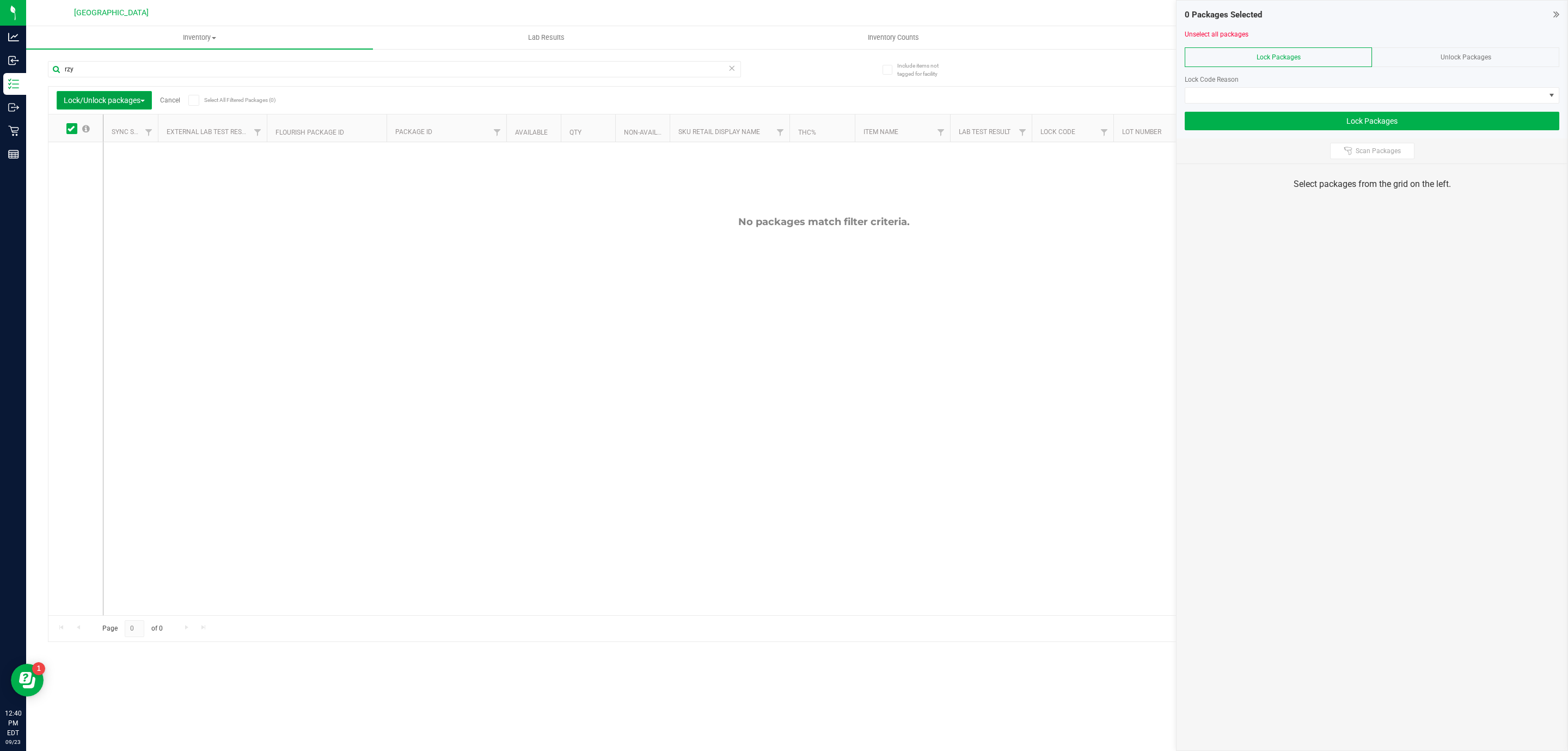
click at [121, 103] on span "Lock/Unlock packages" at bounding box center [104, 99] width 81 height 8
click at [122, 95] on button "Lock/Unlock packages" at bounding box center [105, 100] width 95 height 18
click at [252, 69] on input "rzy" at bounding box center [394, 69] width 693 height 16
click at [72, 129] on icon at bounding box center [71, 129] width 7 height 0
click at [0, 0] on input "checkbox" at bounding box center [0, 0] width 0 height 0
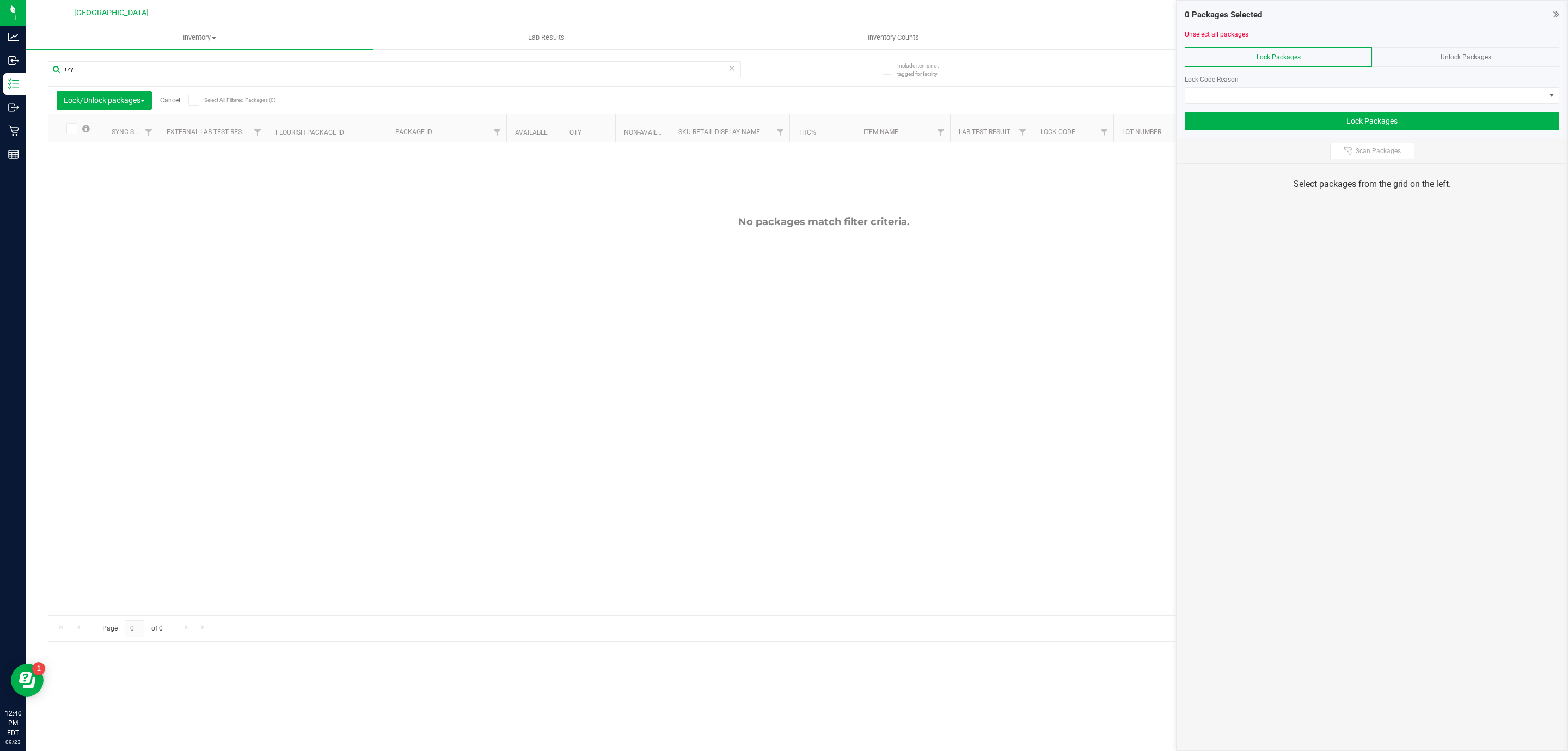
click at [70, 129] on icon at bounding box center [71, 129] width 7 height 0
click at [0, 0] on input "checkbox" at bounding box center [0, 0] width 0 height 0
click at [99, 103] on span "Lock/Unlock packages" at bounding box center [104, 99] width 81 height 8
click at [99, 180] on span "Locate packages" at bounding box center [91, 184] width 55 height 8
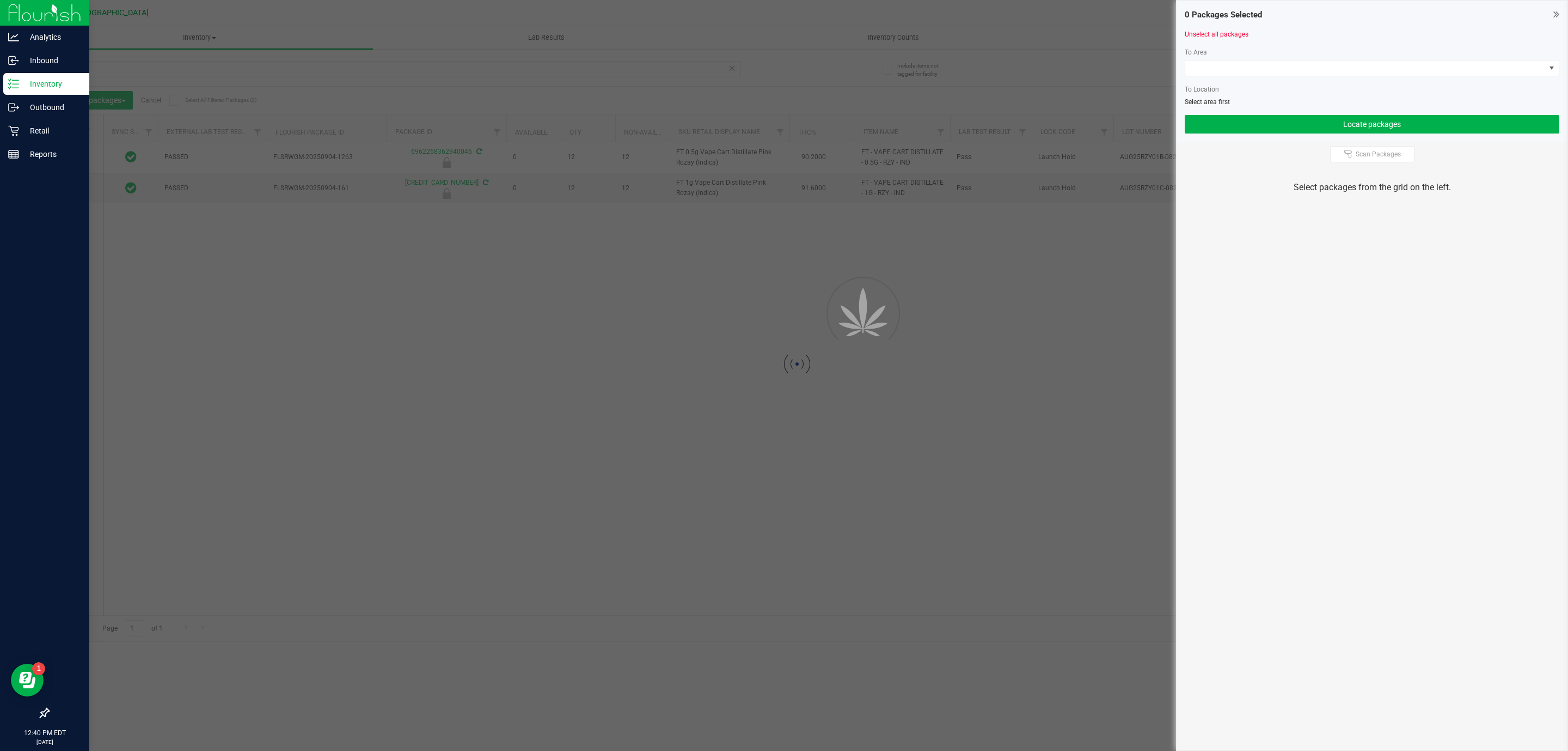
drag, startPoint x: 19, startPoint y: 92, endPoint x: 30, endPoint y: 89, distance: 11.4
click at [20, 92] on div "Inventory" at bounding box center [46, 84] width 86 height 22
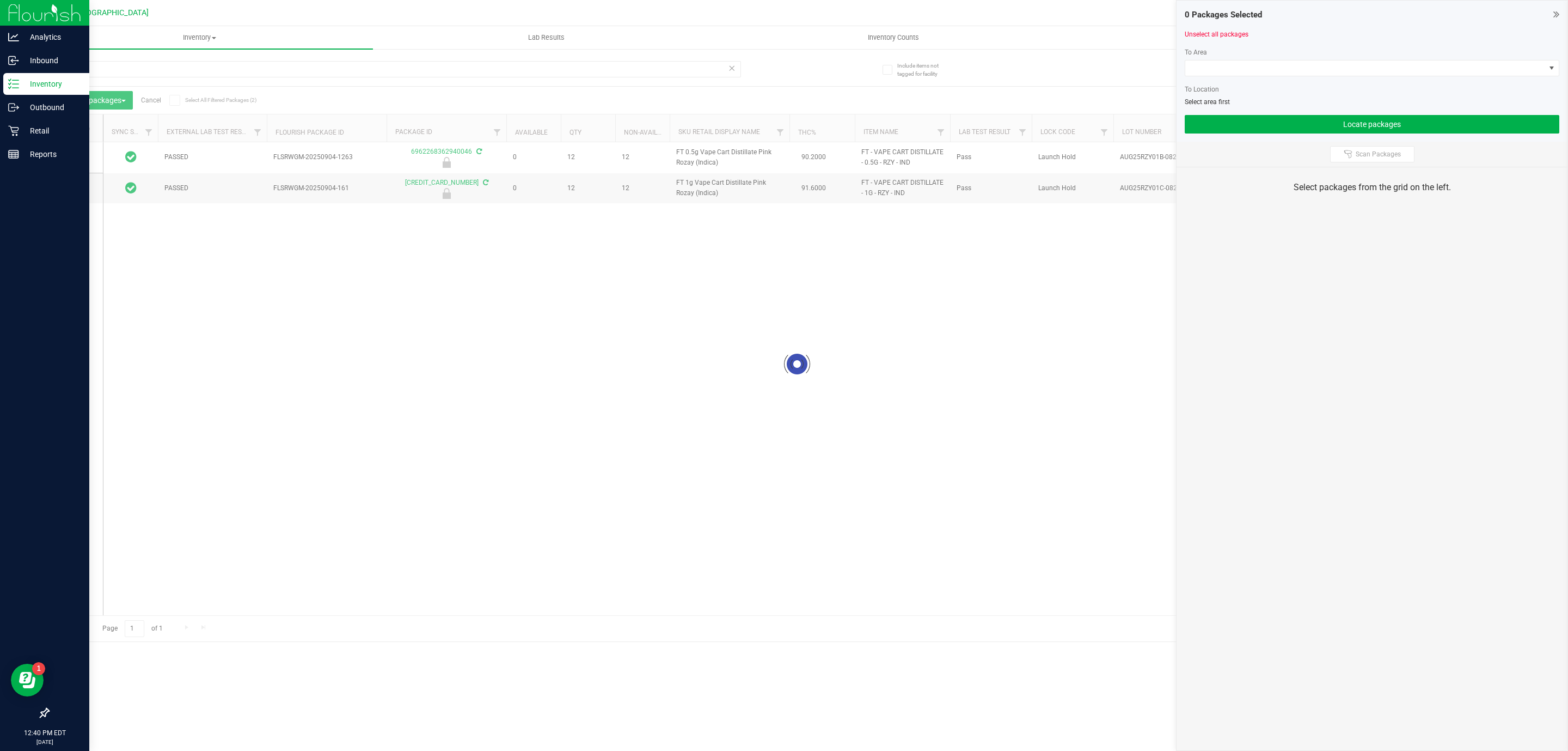
drag, startPoint x: 84, startPoint y: 80, endPoint x: 55, endPoint y: 87, distance: 29.8
click at [82, 80] on p "Inventory" at bounding box center [52, 83] width 65 height 13
click at [55, 87] on p "Inventory" at bounding box center [52, 83] width 65 height 13
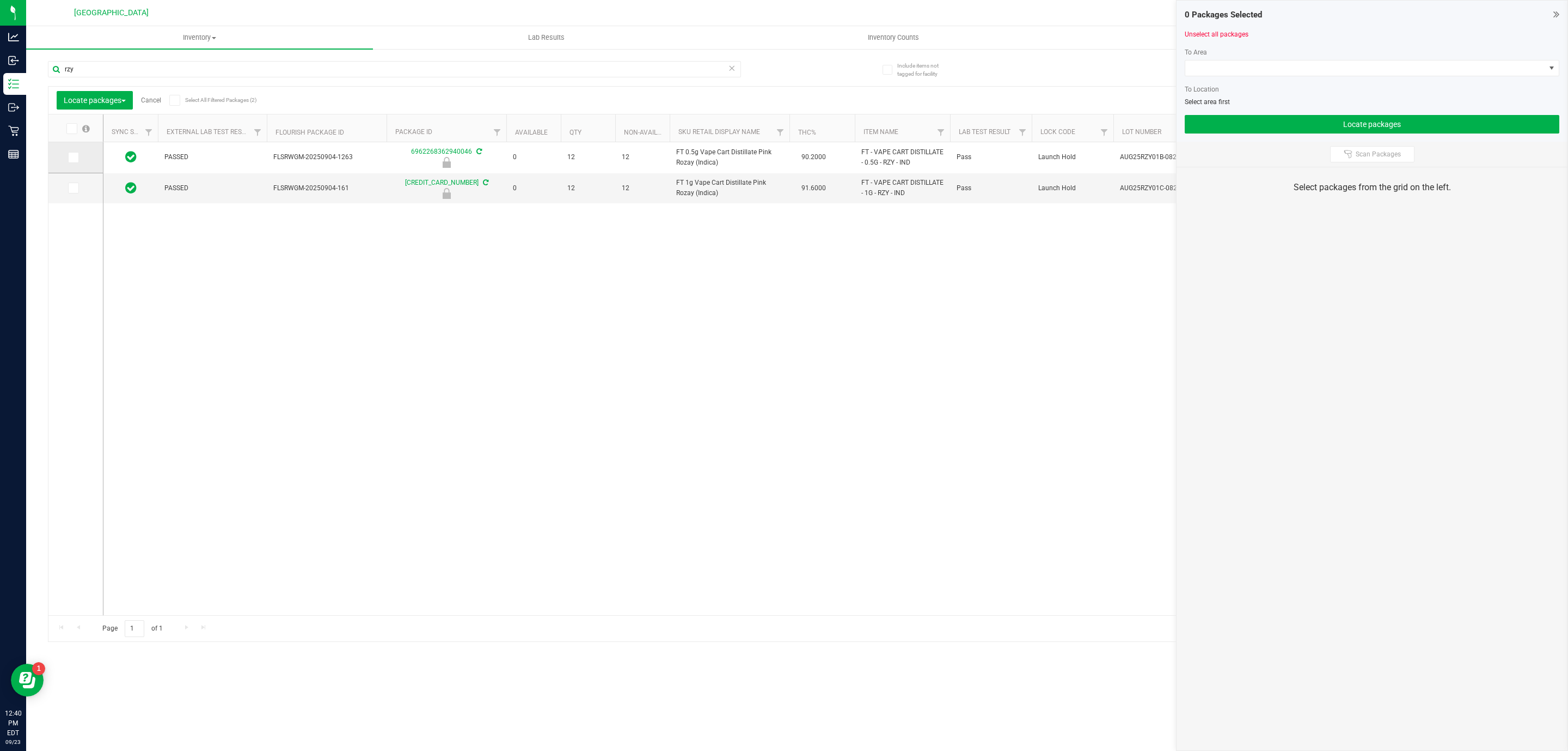
drag, startPoint x: 80, startPoint y: 156, endPoint x: 77, endPoint y: 169, distance: 13.3
click at [80, 157] on label at bounding box center [75, 157] width 16 height 11
click at [0, 0] on input "checkbox" at bounding box center [0, 0] width 0 height 0
click at [69, 188] on span at bounding box center [73, 188] width 11 height 11
click at [0, 0] on input "checkbox" at bounding box center [0, 0] width 0 height 0
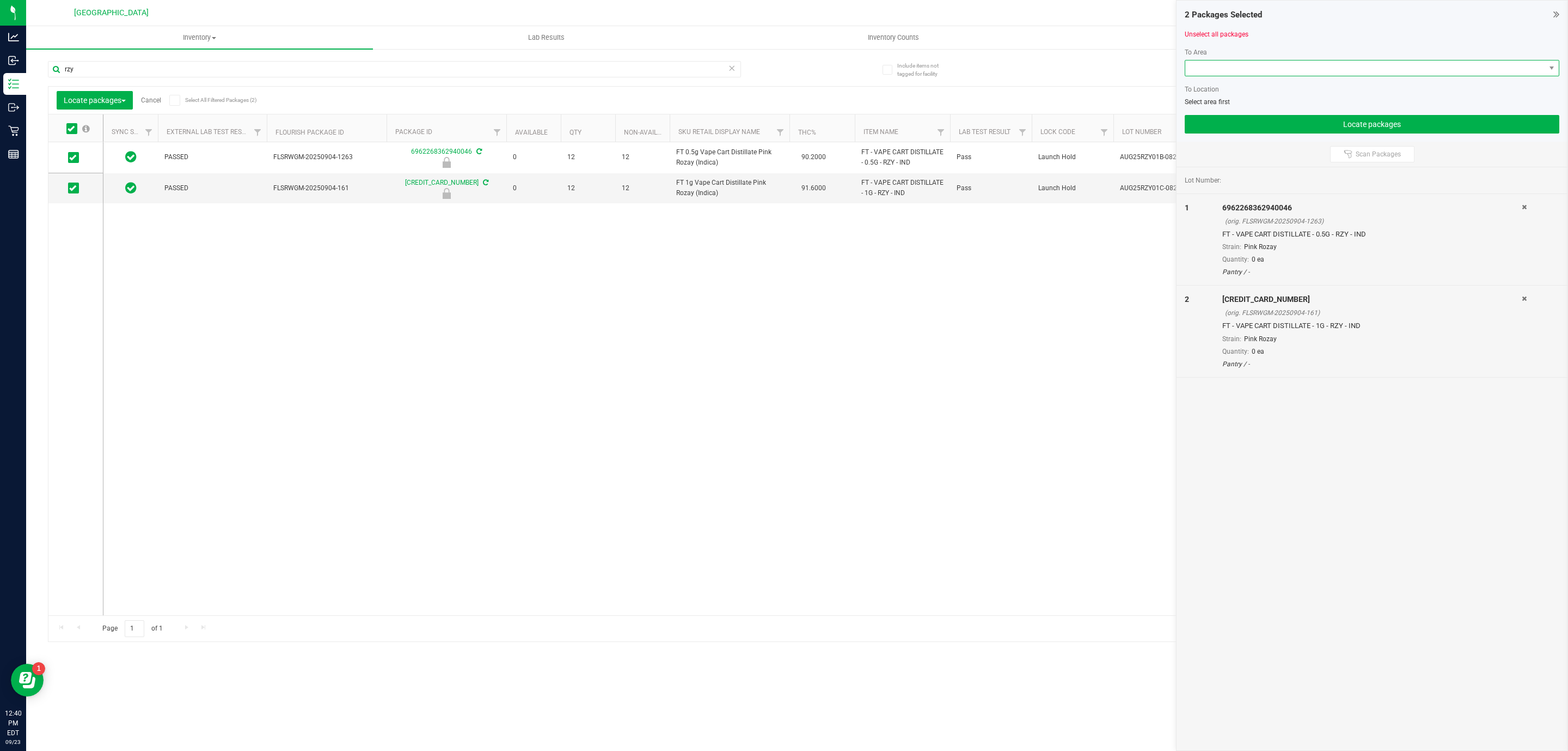
click at [1058, 69] on span at bounding box center [1366, 69] width 360 height 15
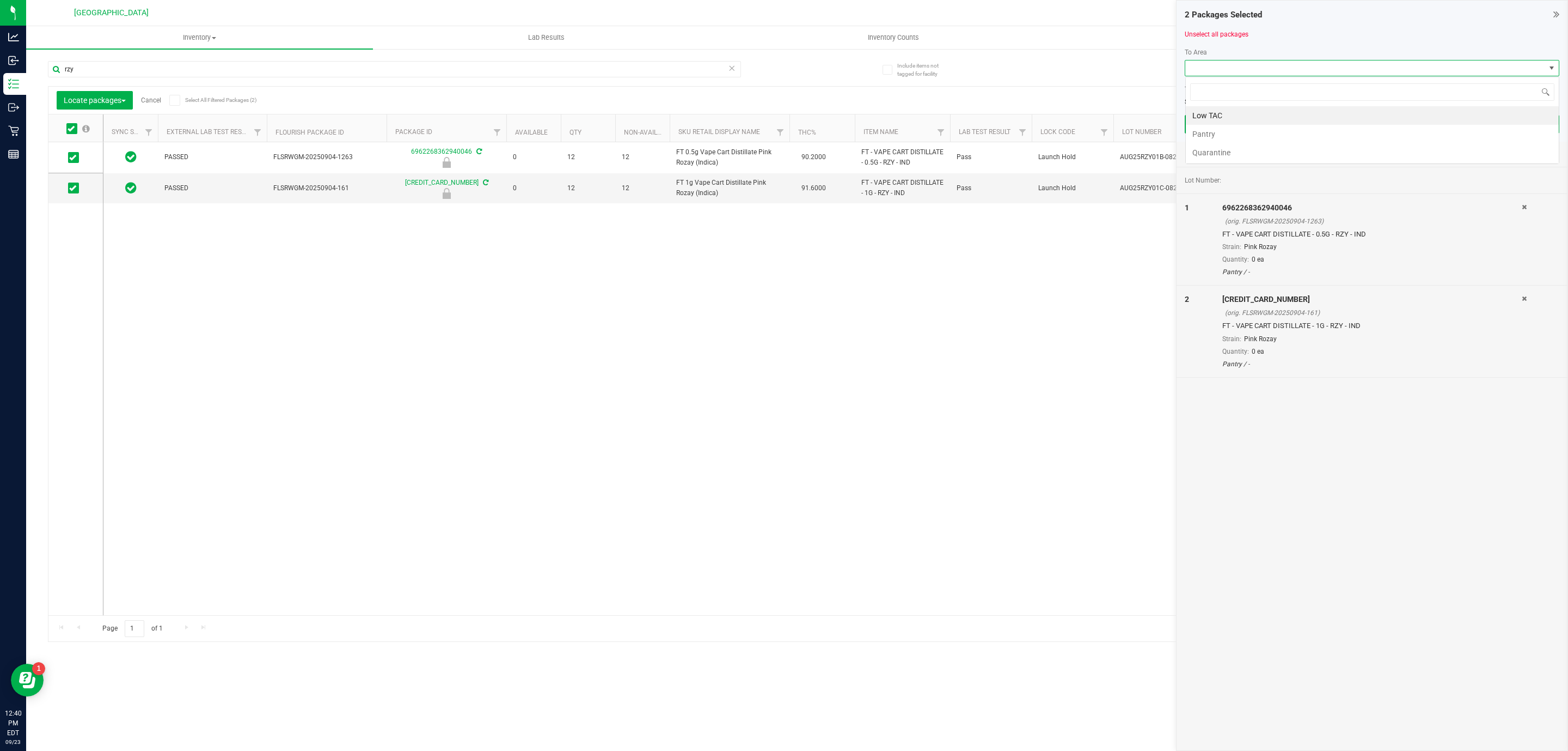
scroll to position [16, 374]
click at [1058, 68] on span at bounding box center [1366, 69] width 360 height 15
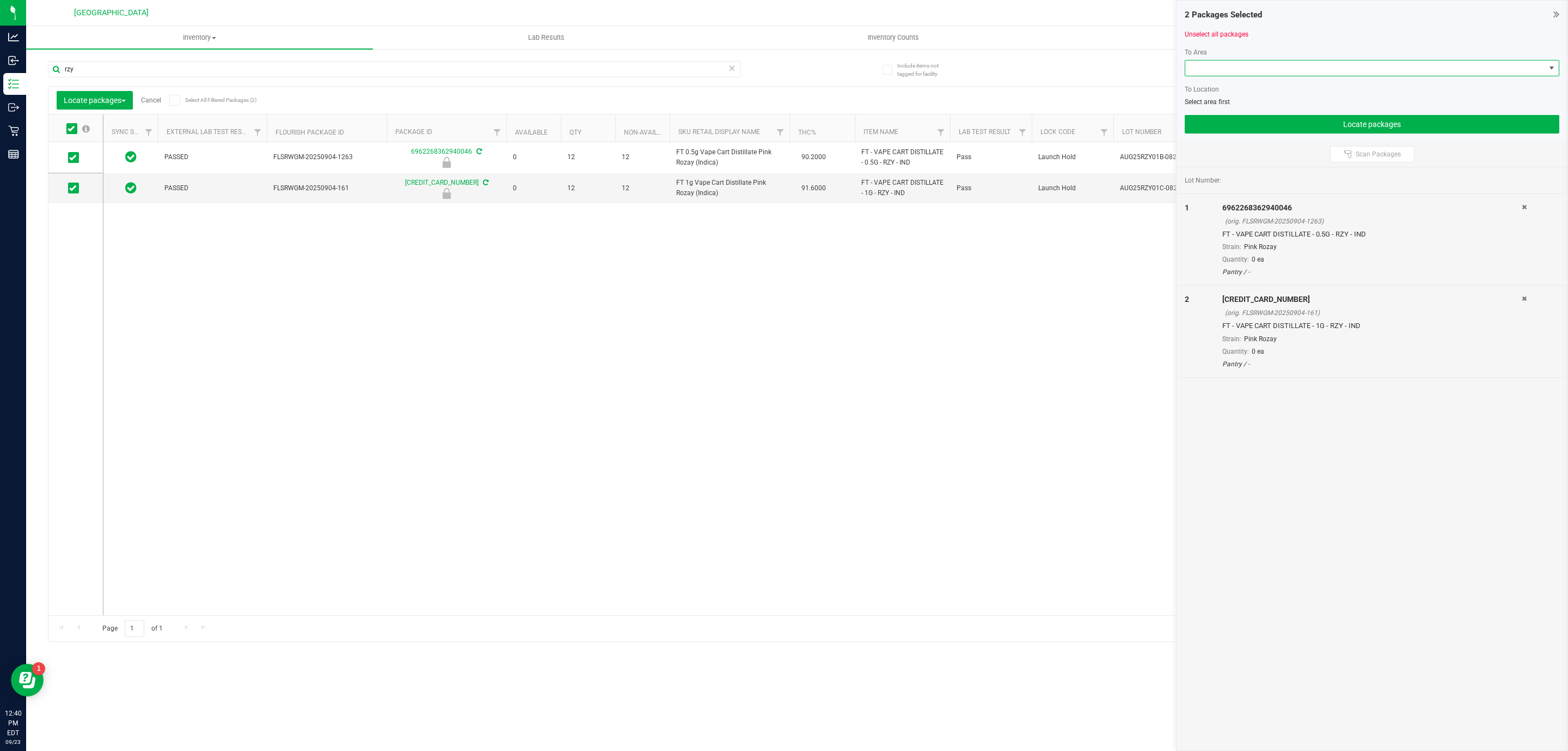
drag, startPoint x: 1111, startPoint y: 390, endPoint x: 1249, endPoint y: 325, distance: 152.5
click at [1058, 389] on div "PASSED FLSRWGM-20250904-1263 6962268362940046 0 12 12 FT 0.5g Vape Cart Distill…" at bounding box center [824, 379] width 1441 height 473
click at [1058, 8] on div "2 Packages Selected Unselect all packages To Area To Location Select area first…" at bounding box center [1372, 71] width 391 height 141
click at [1058, 15] on div "2 Packages Selected Unselect all packages To Area To Location Select area first…" at bounding box center [1372, 71] width 391 height 141
click at [1058, 18] on icon at bounding box center [1556, 14] width 6 height 11
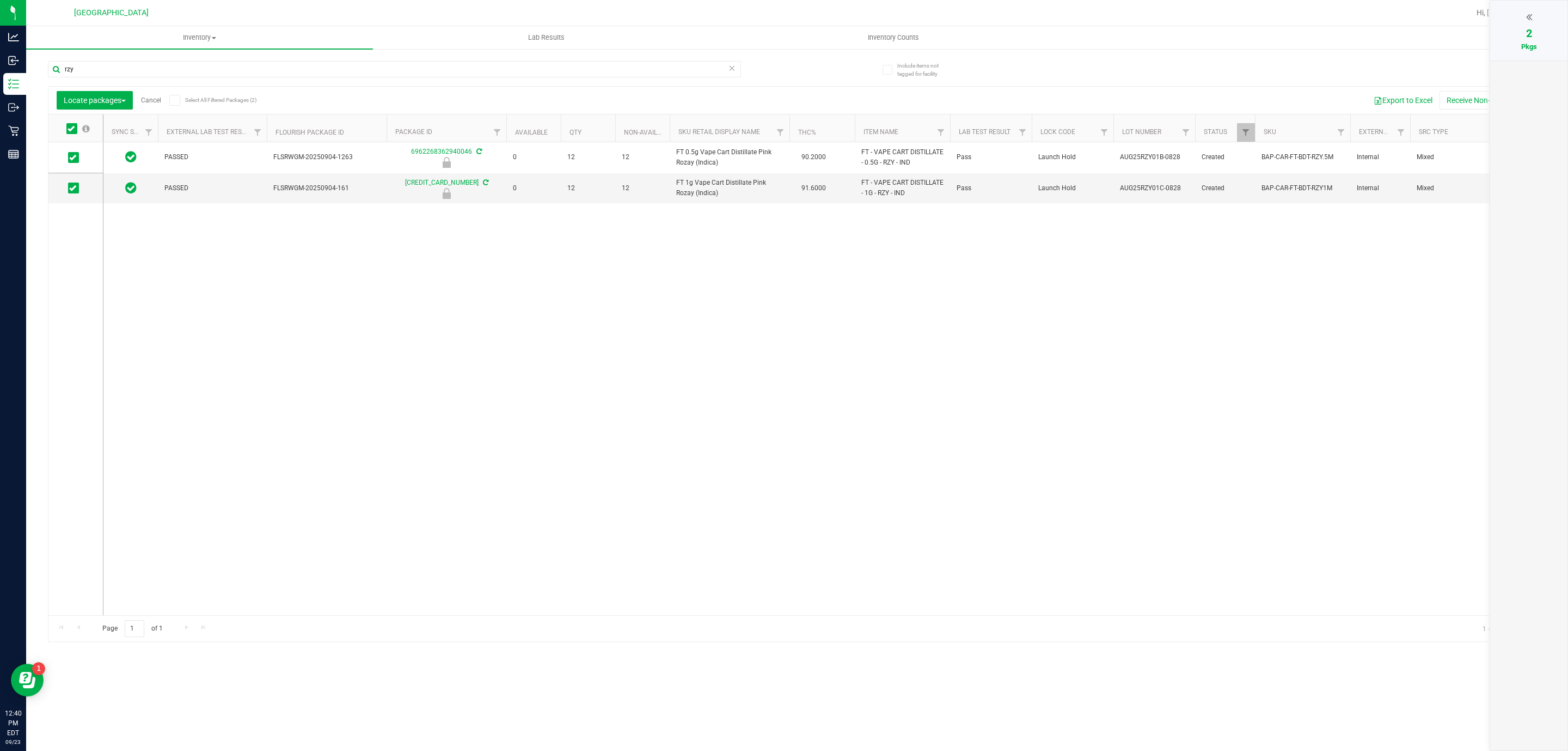
drag, startPoint x: 1553, startPoint y: 18, endPoint x: 1269, endPoint y: 54, distance: 286.3
click at [1058, 18] on div "2 Pkgs" at bounding box center [1529, 31] width 77 height 60
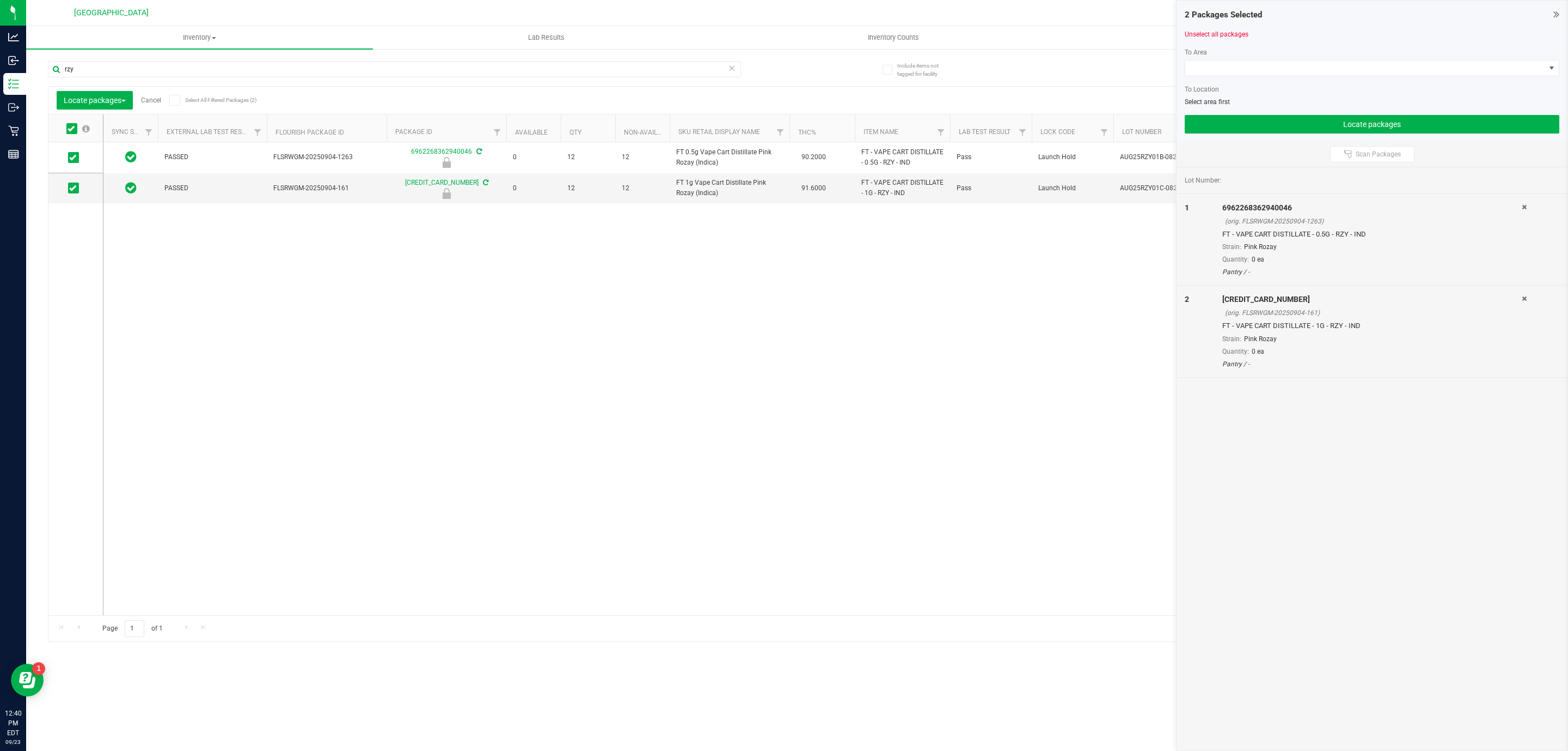
click at [229, 108] on div "Select All Filtered Packages (2)" at bounding box center [204, 100] width 70 height 16
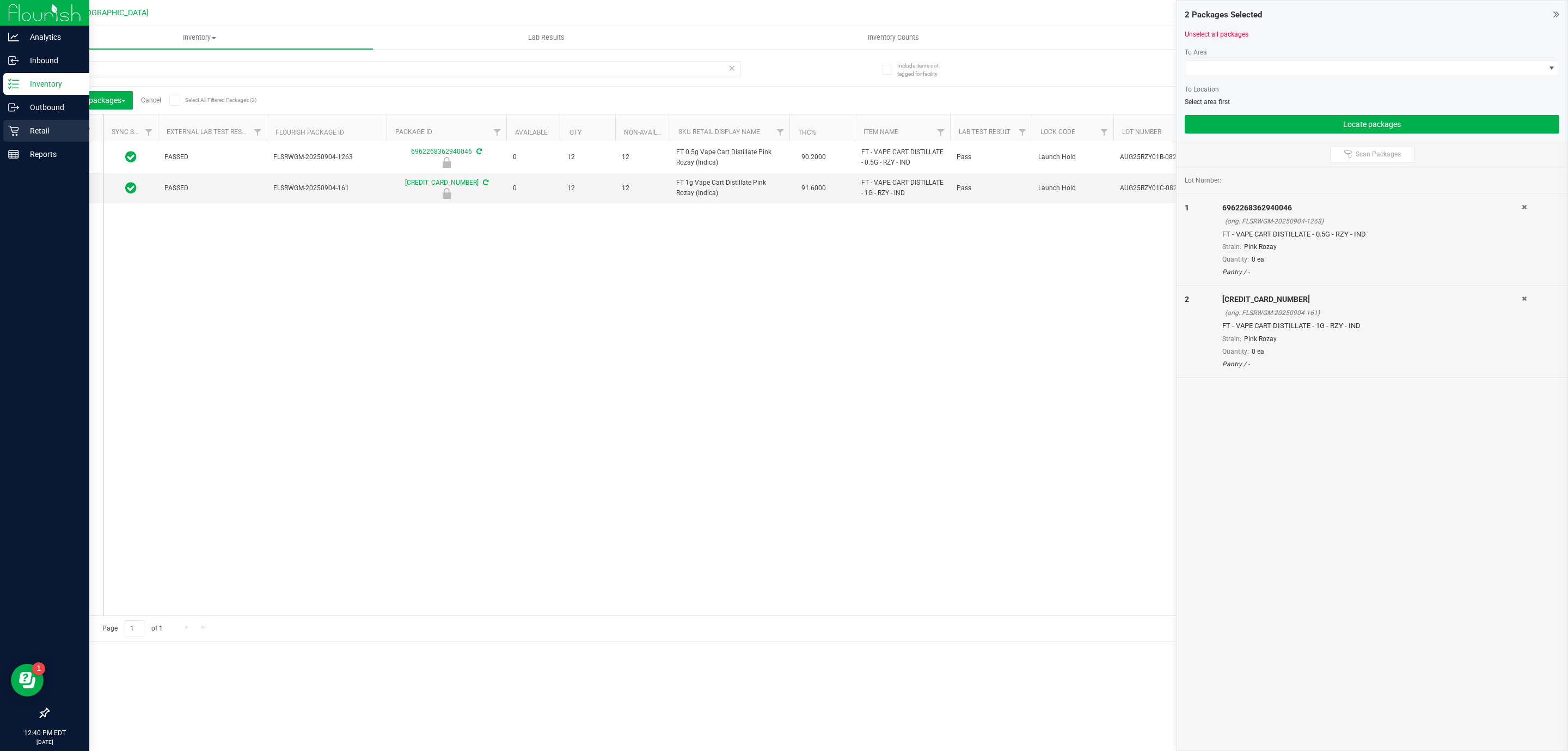
click at [13, 141] on div "Retail" at bounding box center [46, 131] width 86 height 22
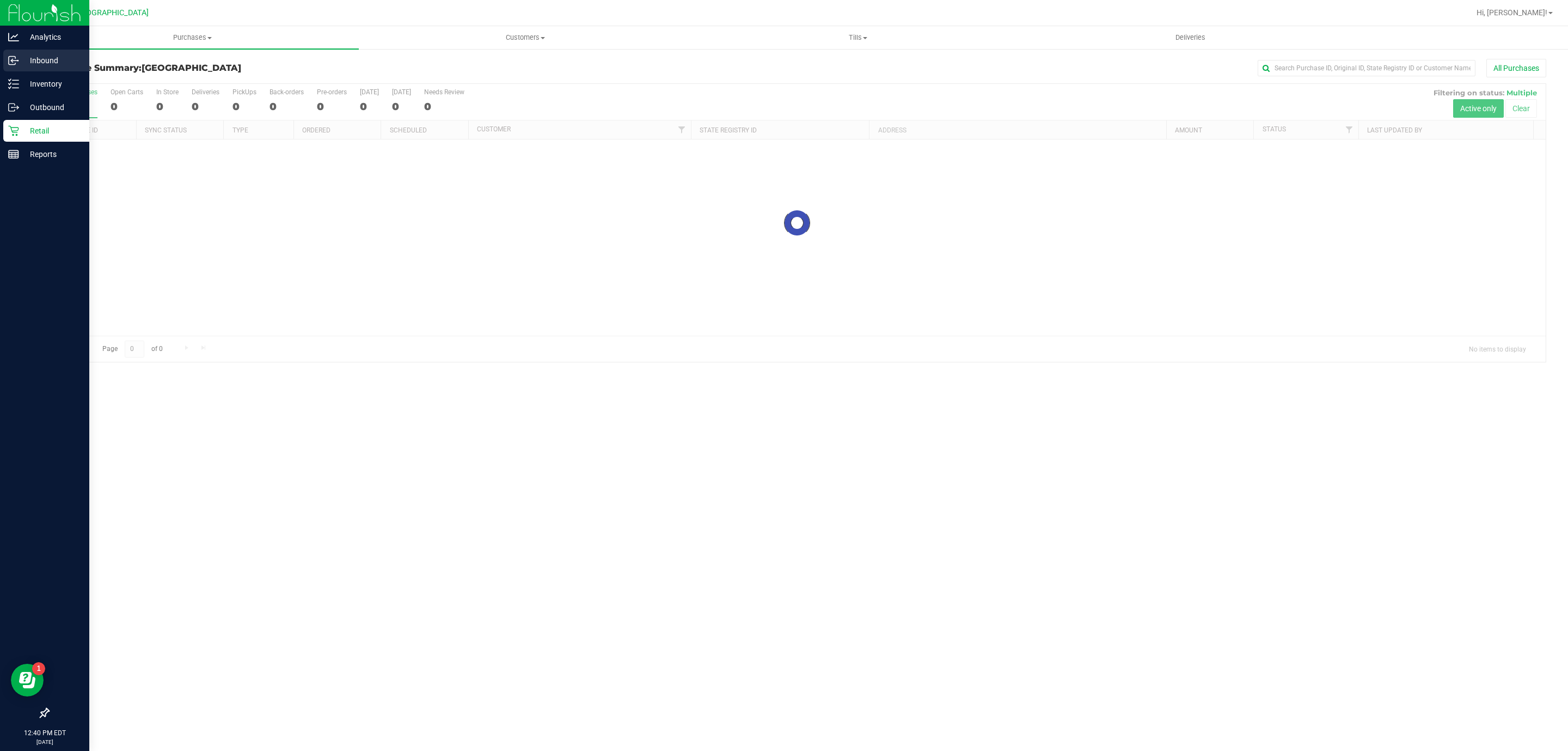
click at [38, 70] on div "Inbound" at bounding box center [46, 60] width 86 height 22
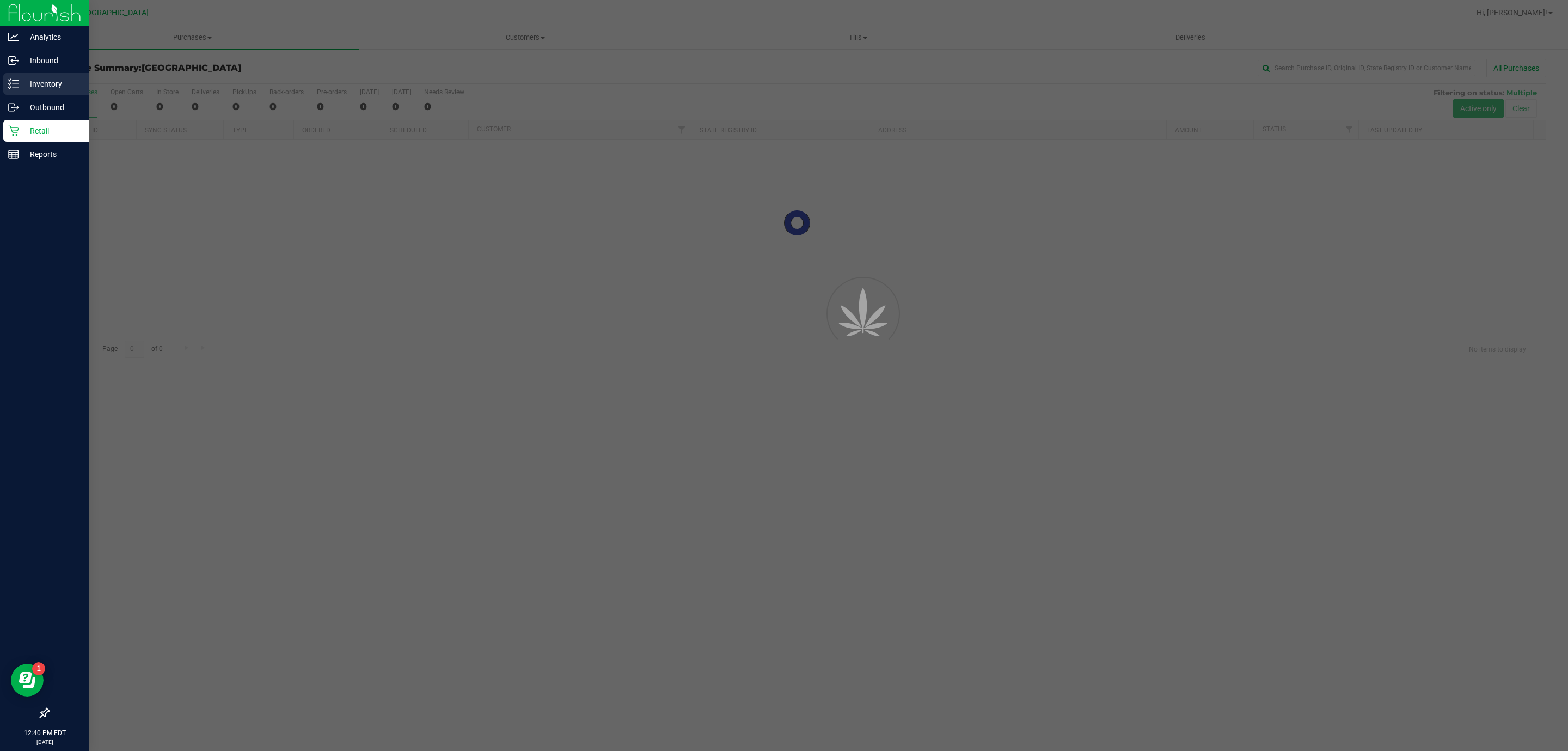
click at [42, 77] on p "Inventory" at bounding box center [52, 83] width 65 height 13
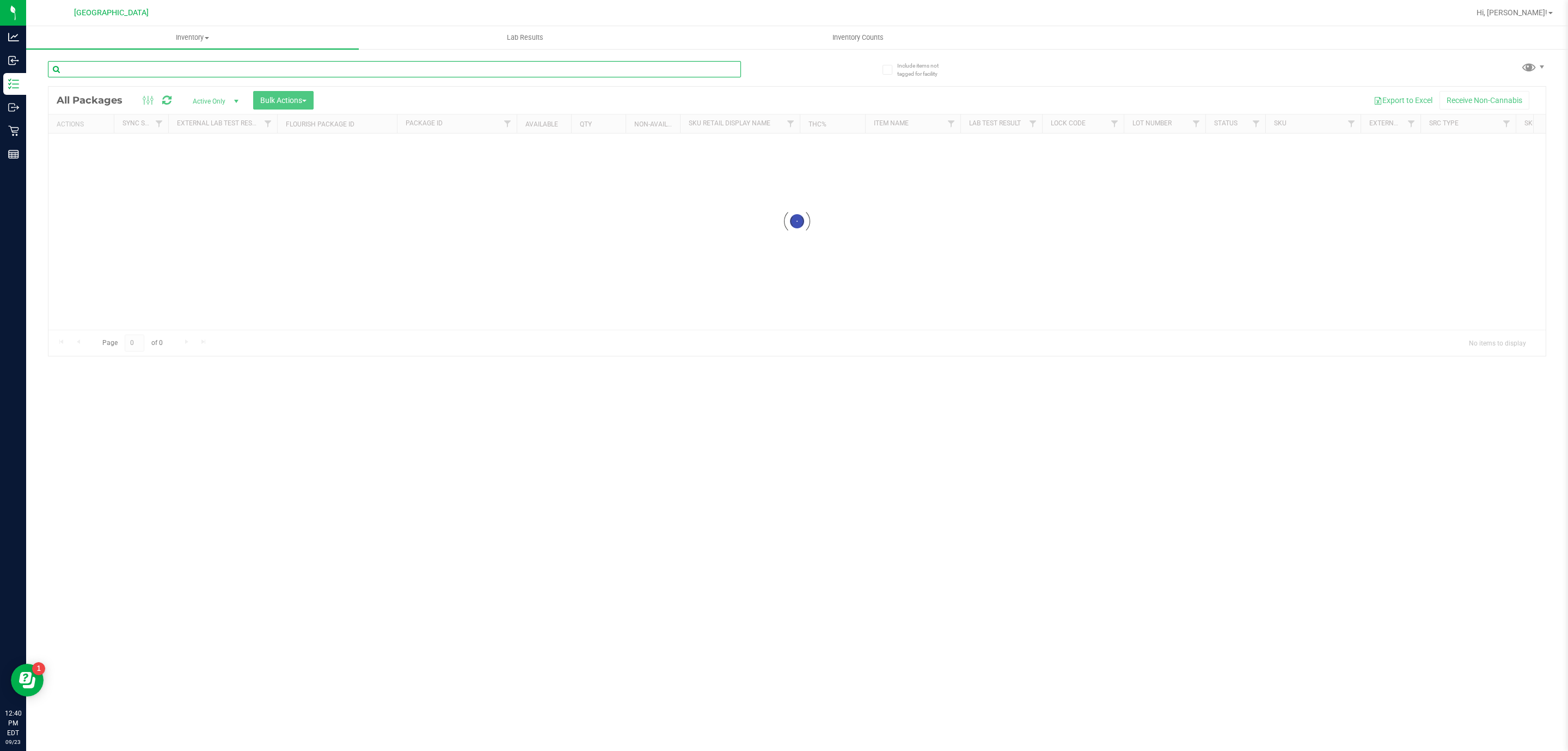
click at [97, 67] on input "text" at bounding box center [394, 69] width 693 height 16
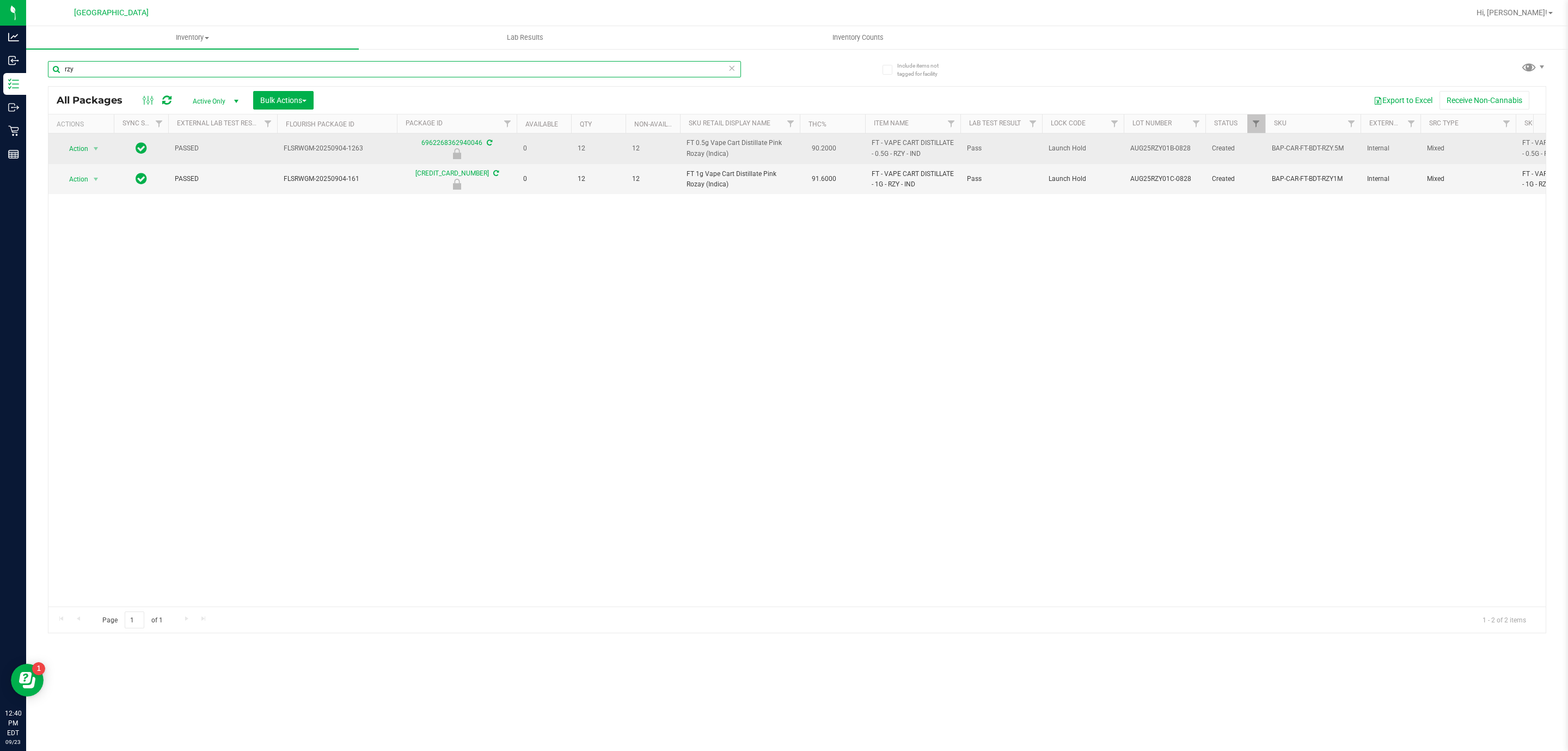
type input "rzy"
click at [89, 147] on span "select" at bounding box center [96, 149] width 14 height 15
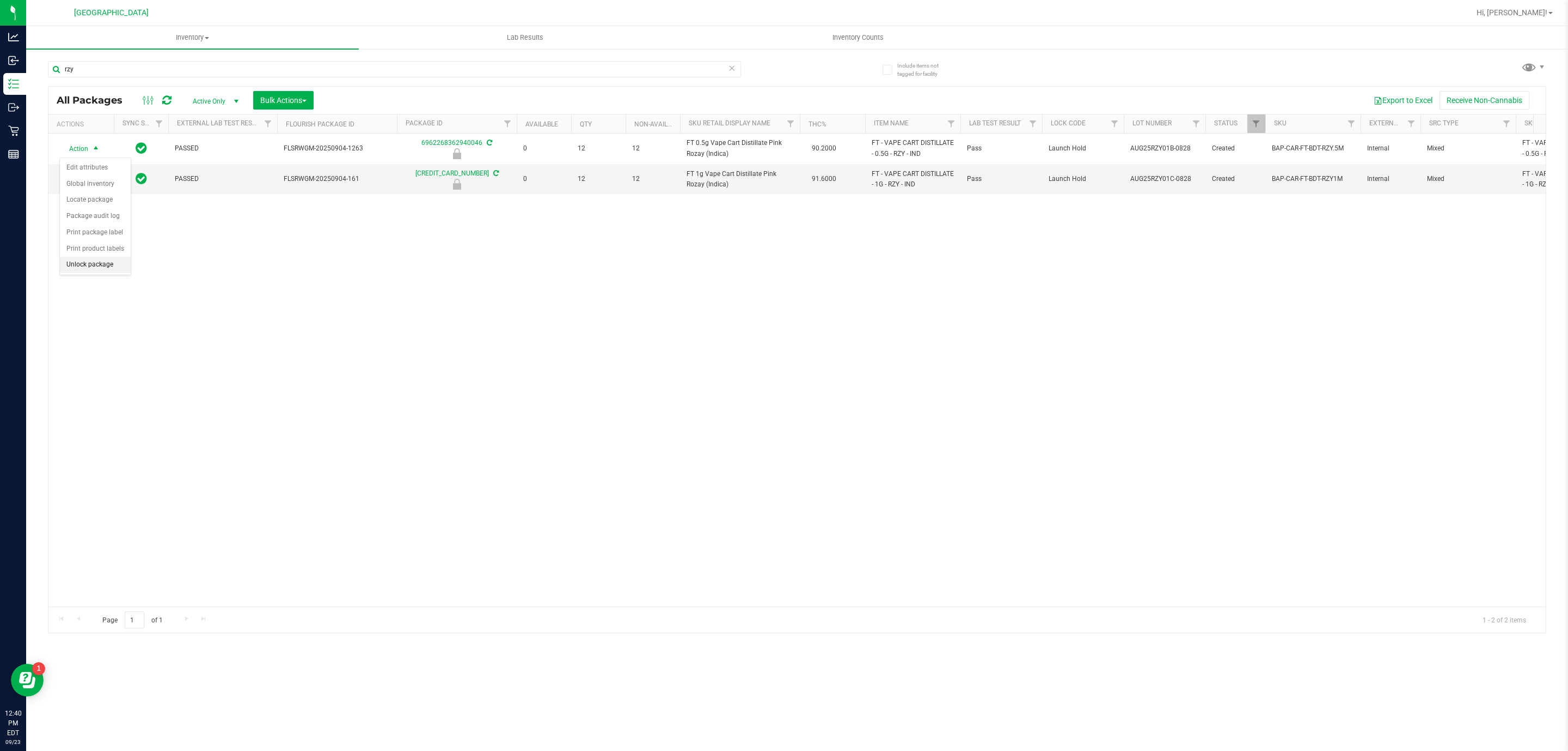
click at [105, 268] on li "Unlock package" at bounding box center [95, 264] width 71 height 16
click at [85, 179] on span "Action" at bounding box center [74, 179] width 29 height 15
click at [96, 297] on li "Unlock package" at bounding box center [95, 295] width 71 height 16
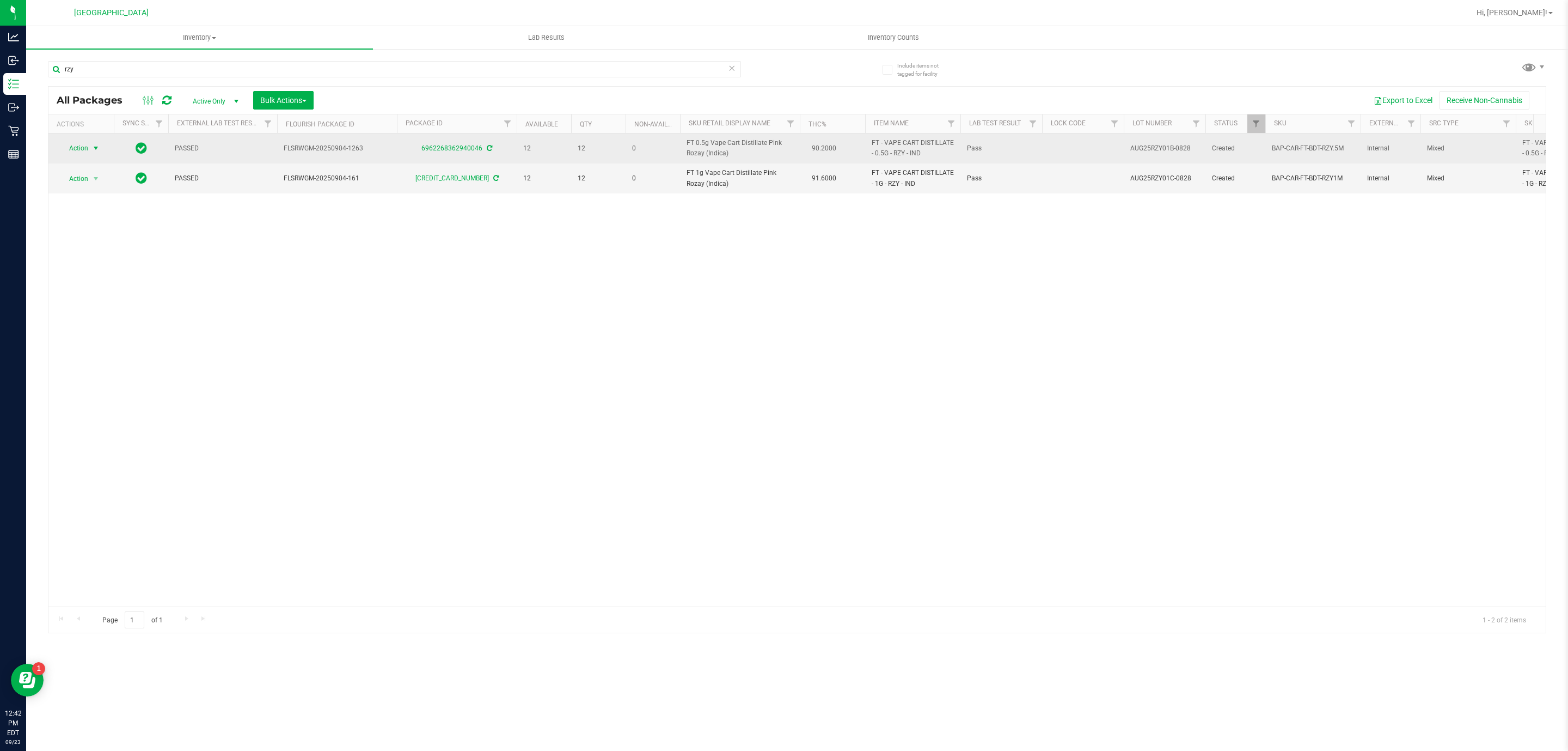
click at [72, 154] on span "Action" at bounding box center [74, 148] width 29 height 15
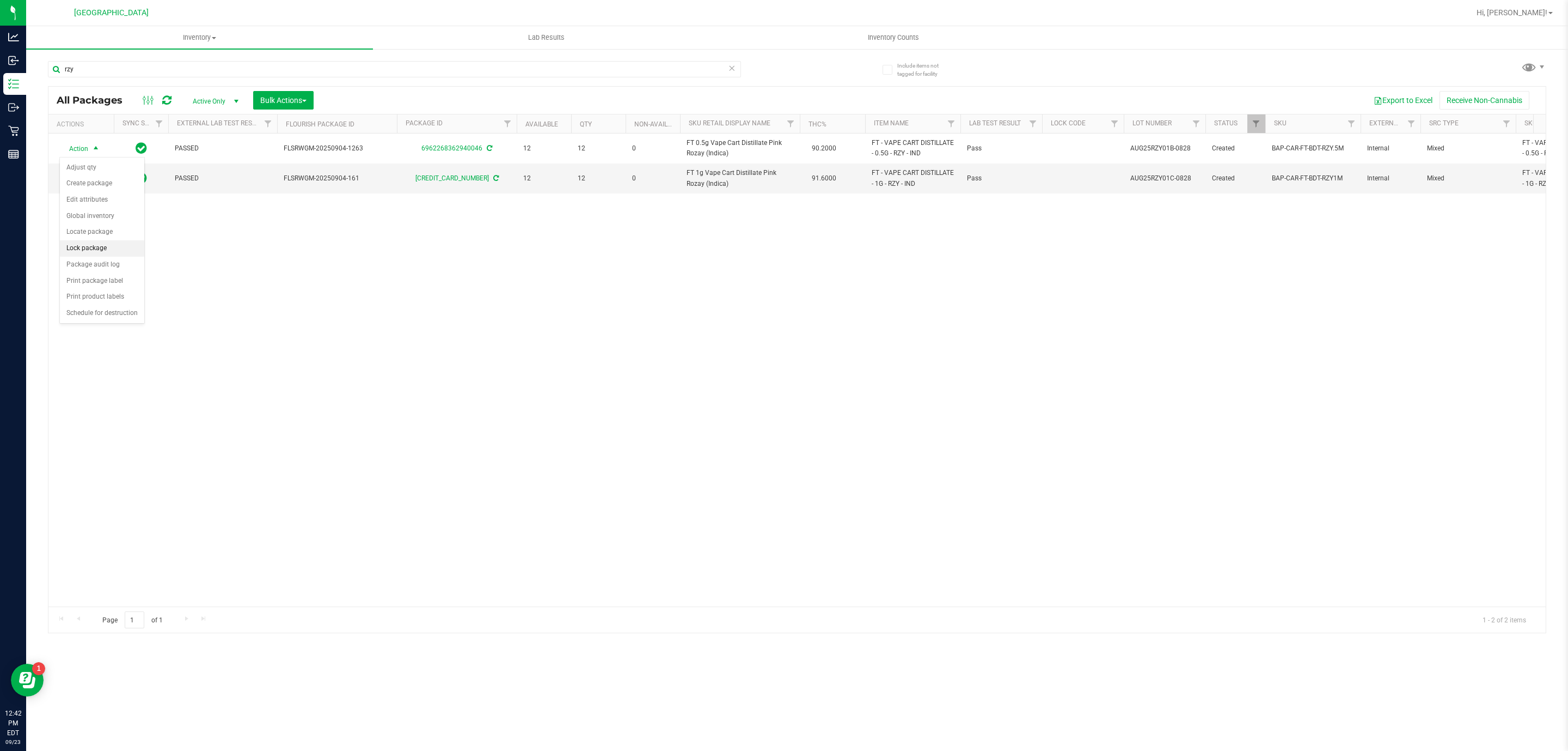
click at [89, 250] on li "Lock package" at bounding box center [102, 248] width 85 height 16
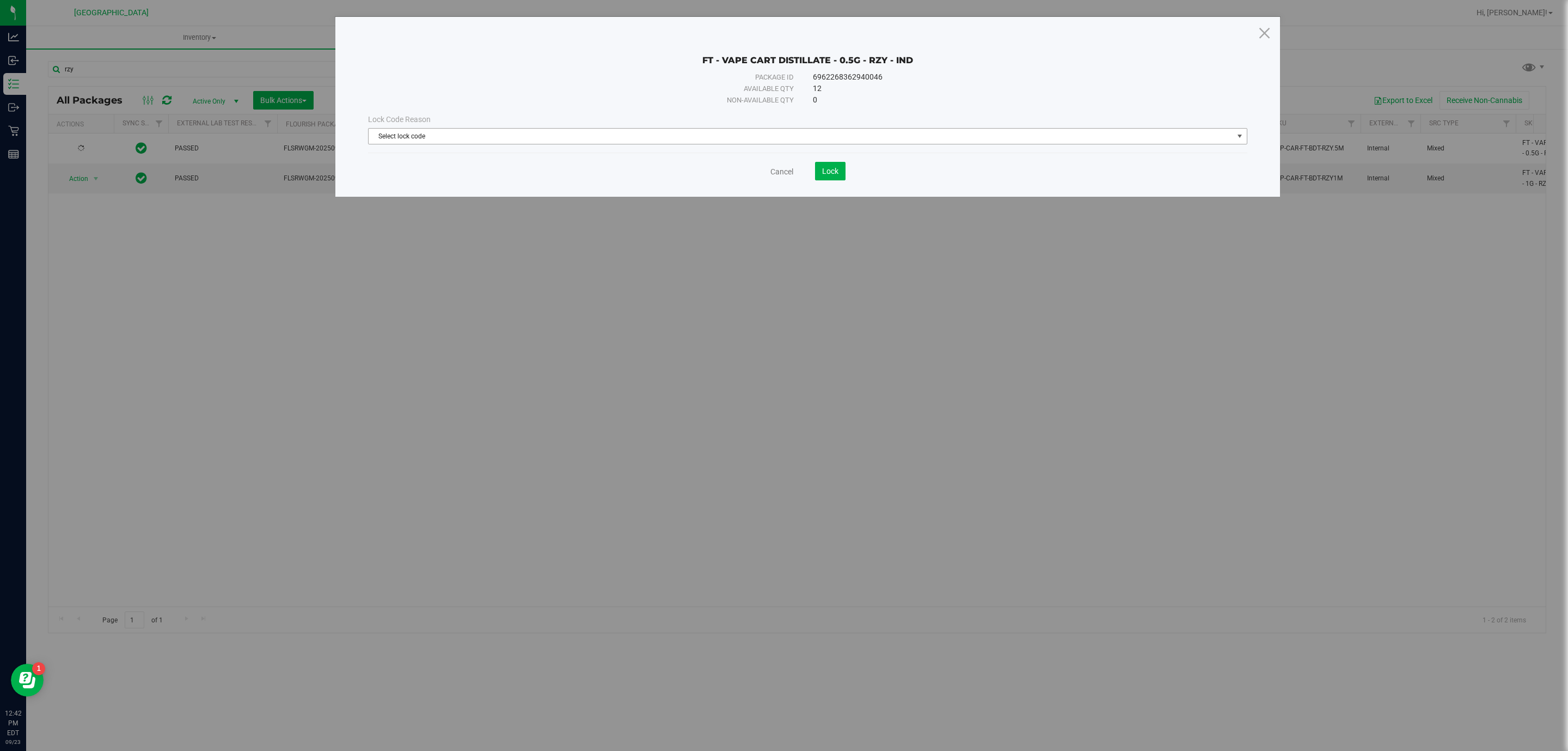
click at [848, 136] on span "Select lock code" at bounding box center [801, 136] width 864 height 15
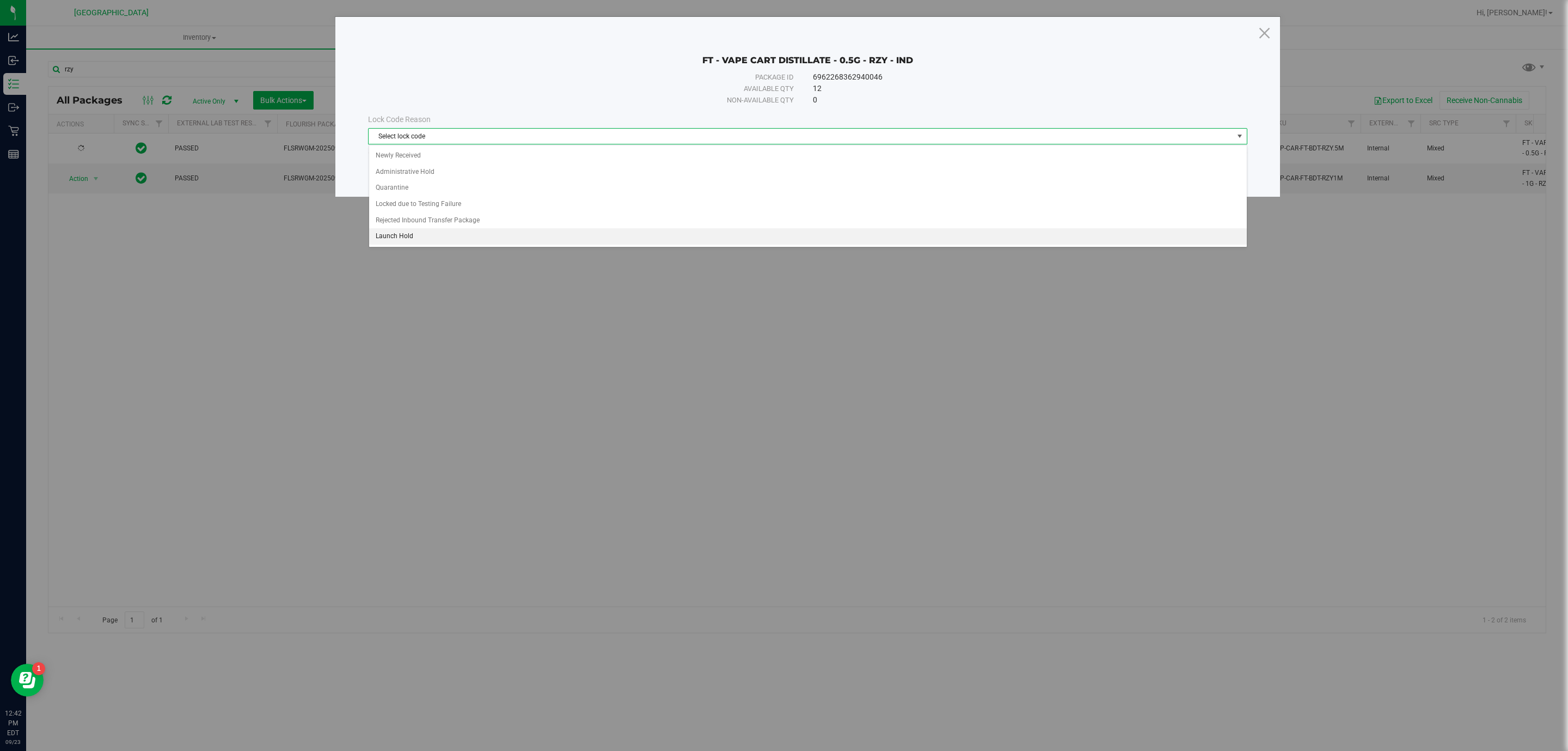
click at [402, 237] on li "Launch Hold" at bounding box center [808, 236] width 878 height 16
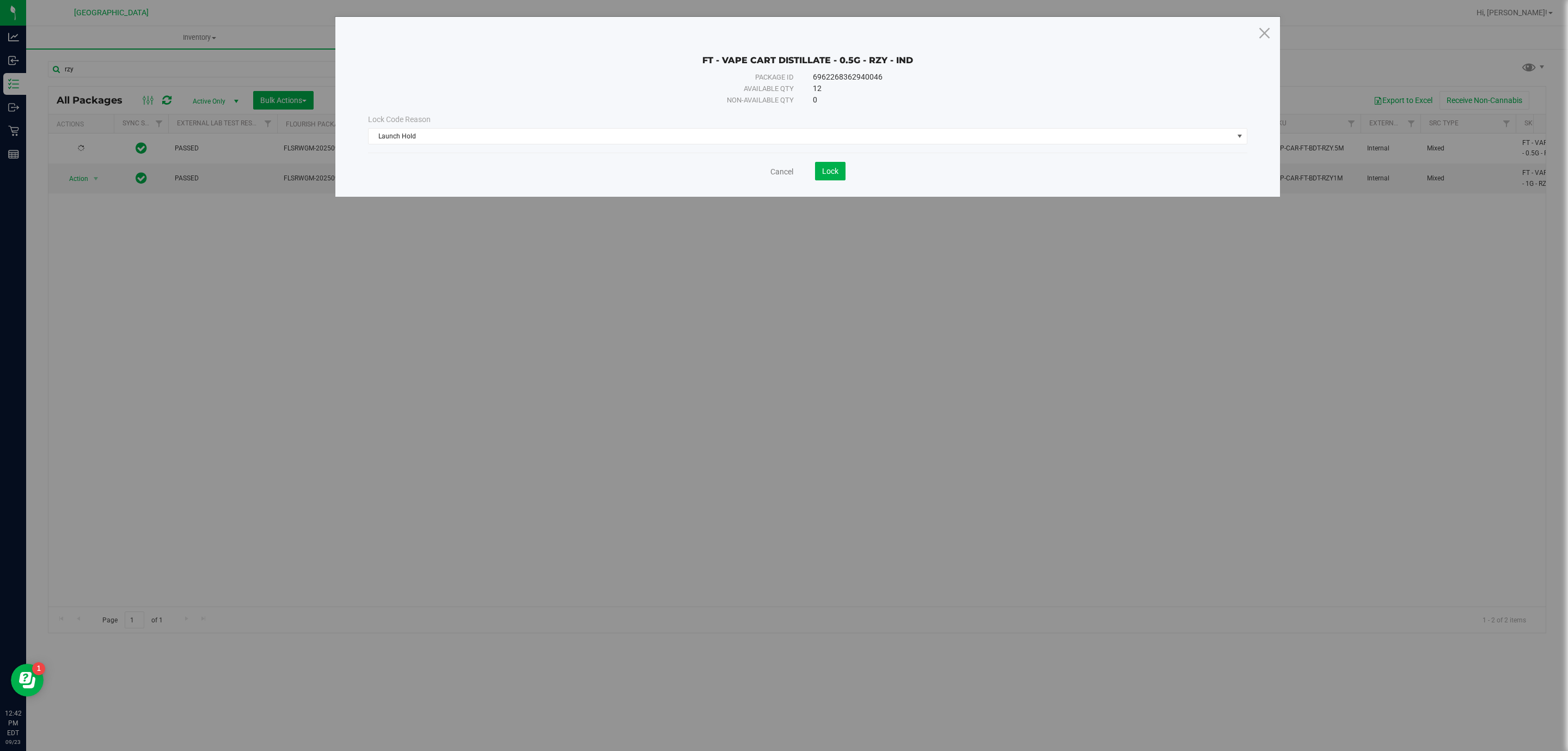
click at [842, 162] on div "Cancel Lock" at bounding box center [807, 166] width 879 height 27
drag, startPoint x: 837, startPoint y: 164, endPoint x: 834, endPoint y: 169, distance: 5.8
click at [837, 165] on button "Lock" at bounding box center [831, 171] width 31 height 18
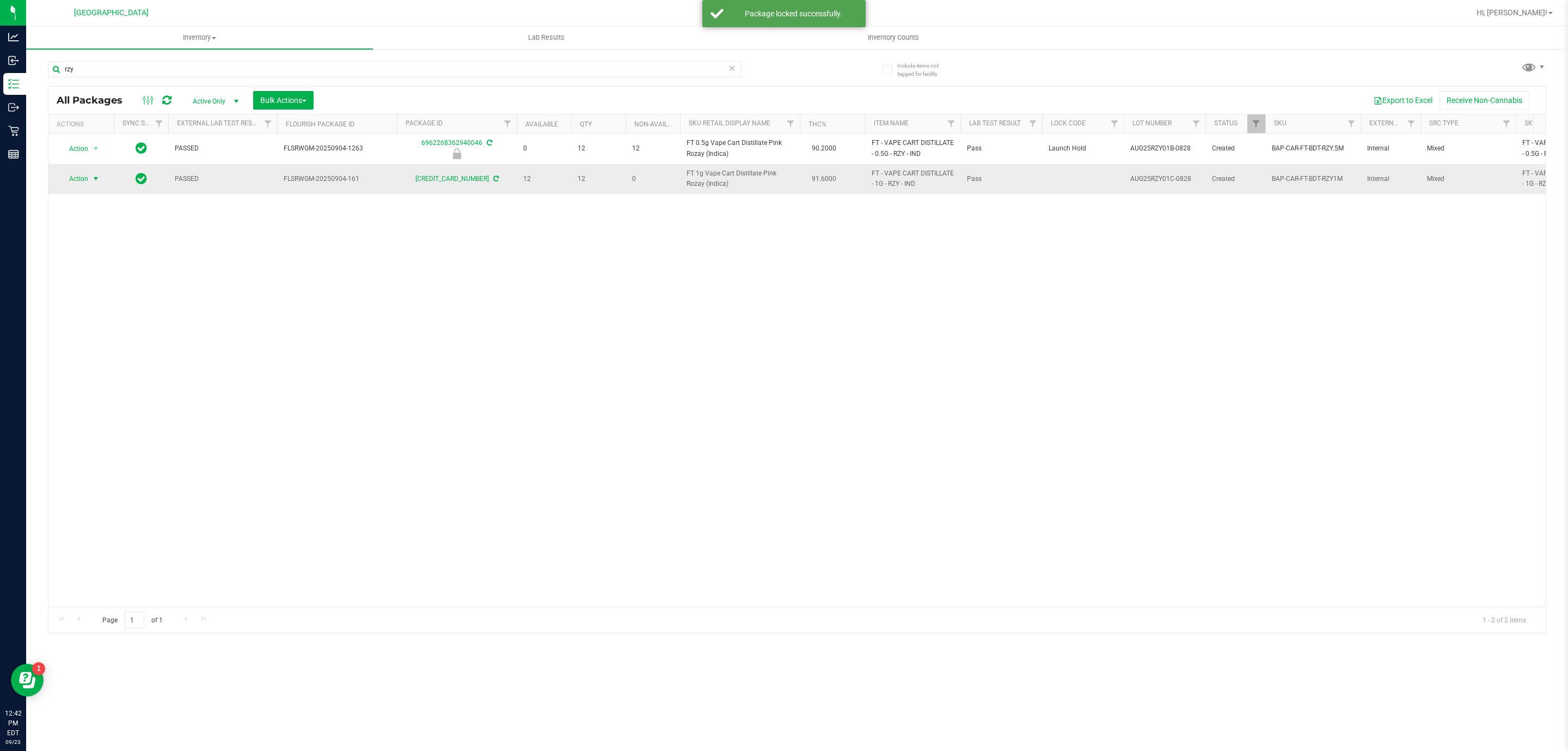
click at [89, 179] on span "Action" at bounding box center [74, 179] width 29 height 15
click at [99, 283] on li "Lock package" at bounding box center [102, 279] width 85 height 16
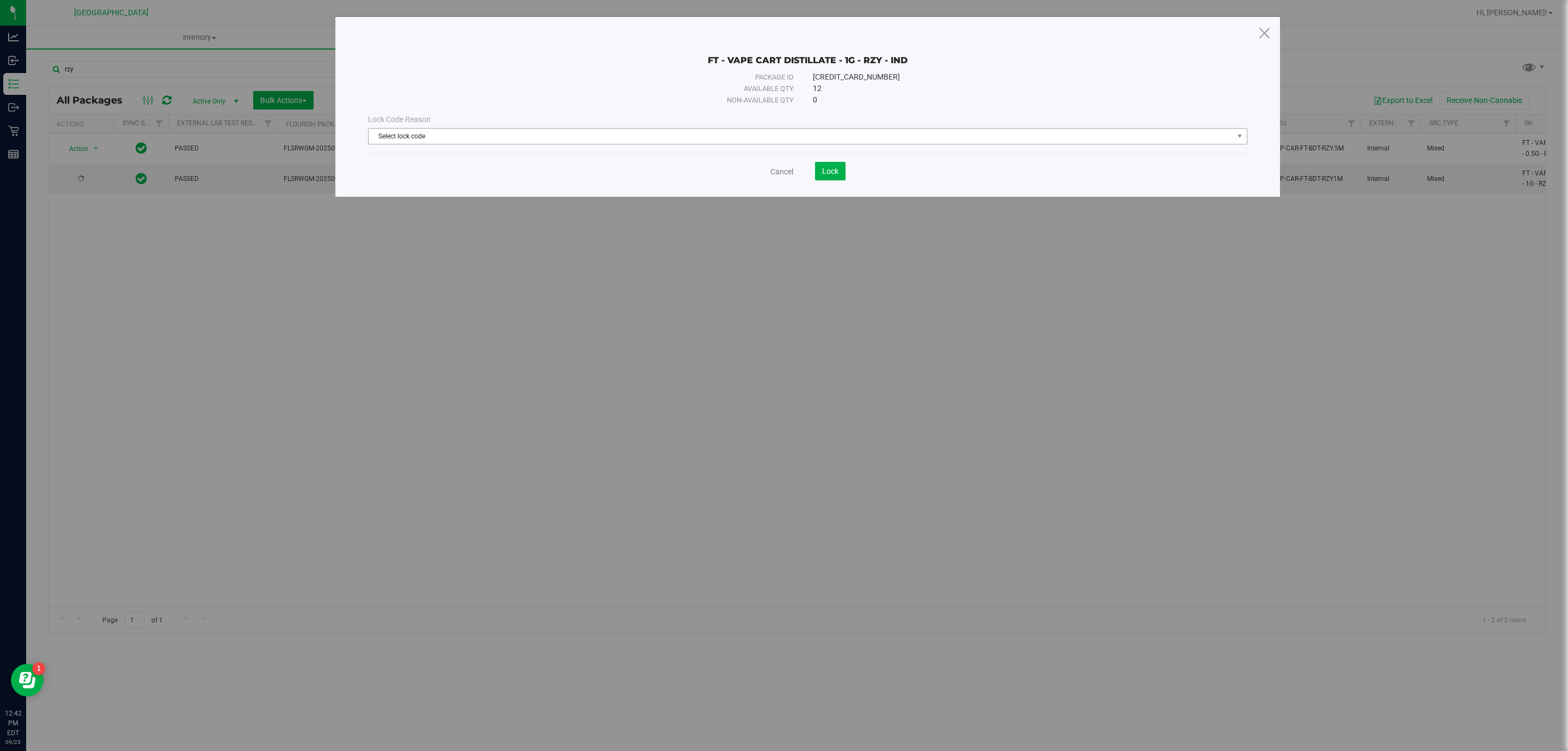
click at [484, 133] on span "Select lock code" at bounding box center [801, 136] width 864 height 15
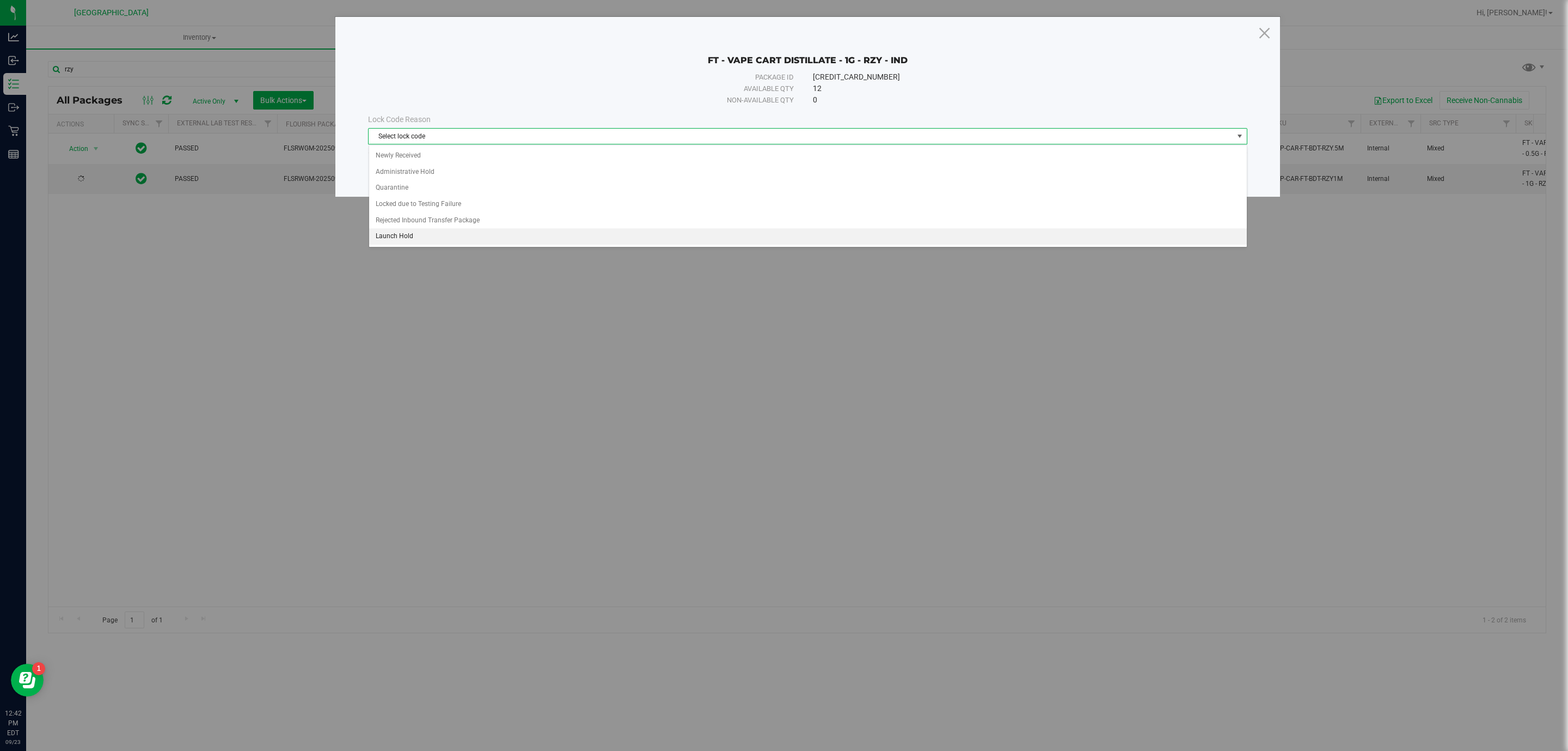
click at [412, 240] on li "Launch Hold" at bounding box center [808, 236] width 878 height 16
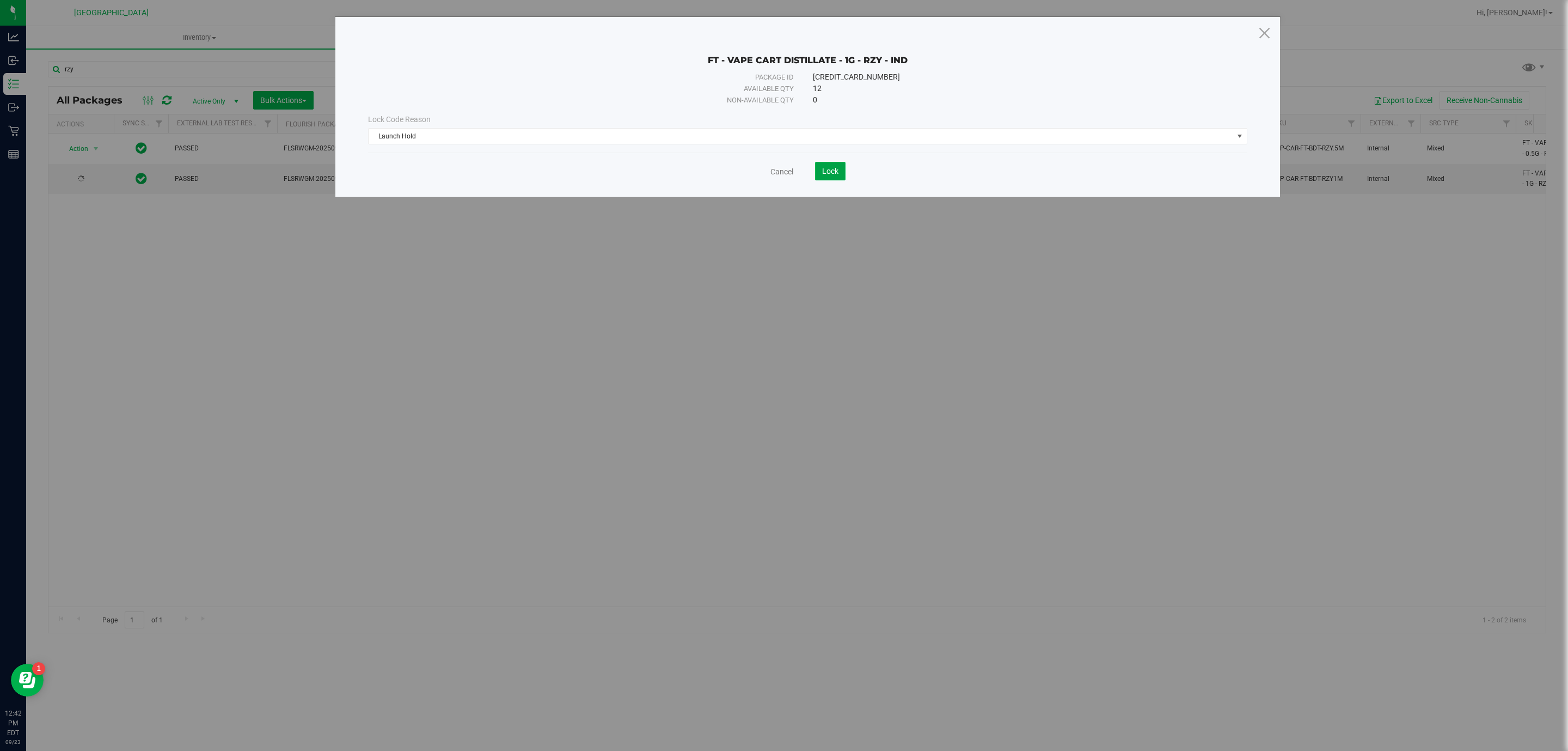
click at [837, 176] on span "Lock" at bounding box center [830, 170] width 16 height 8
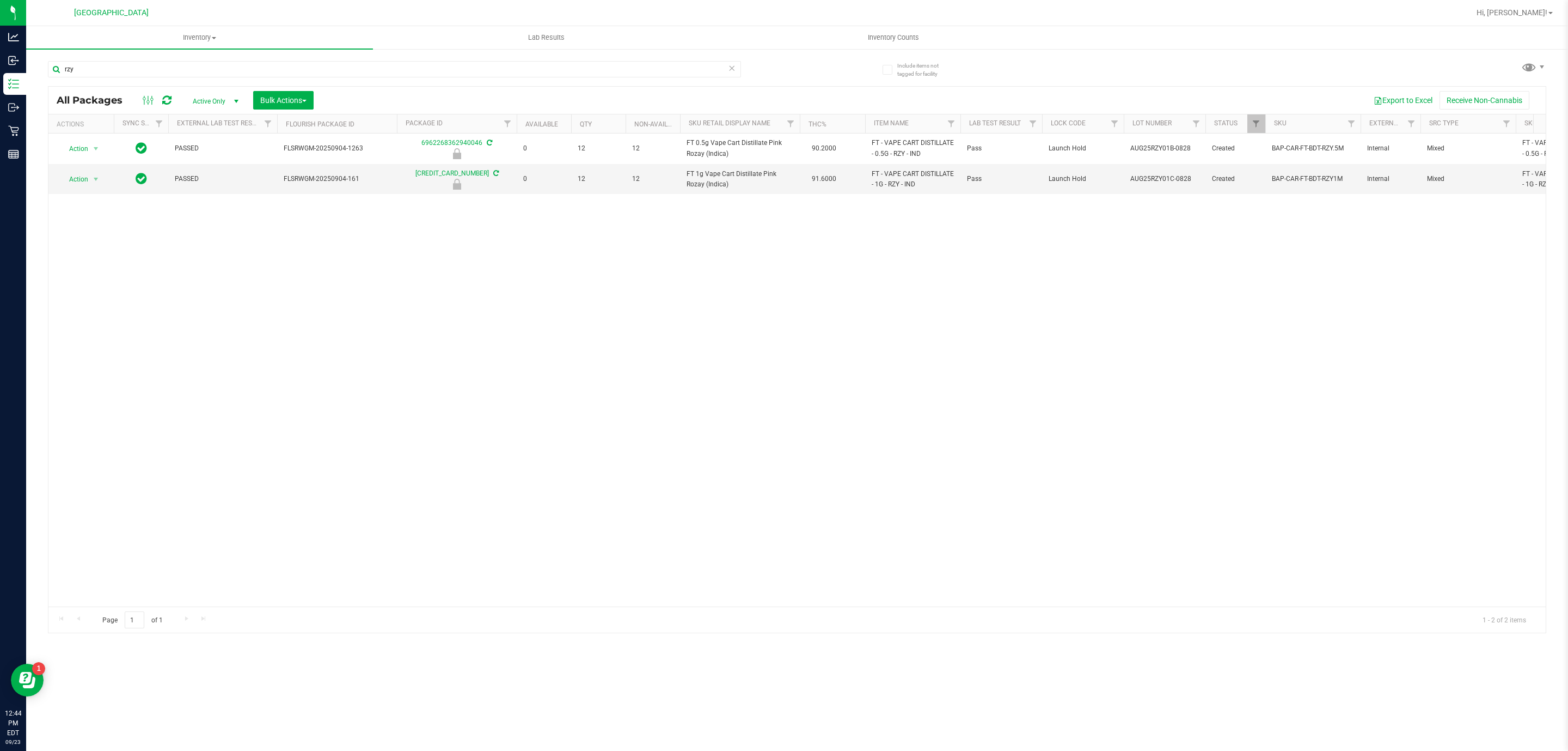
click at [102, 59] on div "rzy" at bounding box center [422, 68] width 749 height 35
click at [98, 64] on input "rzy" at bounding box center [394, 69] width 693 height 16
type input "slime"
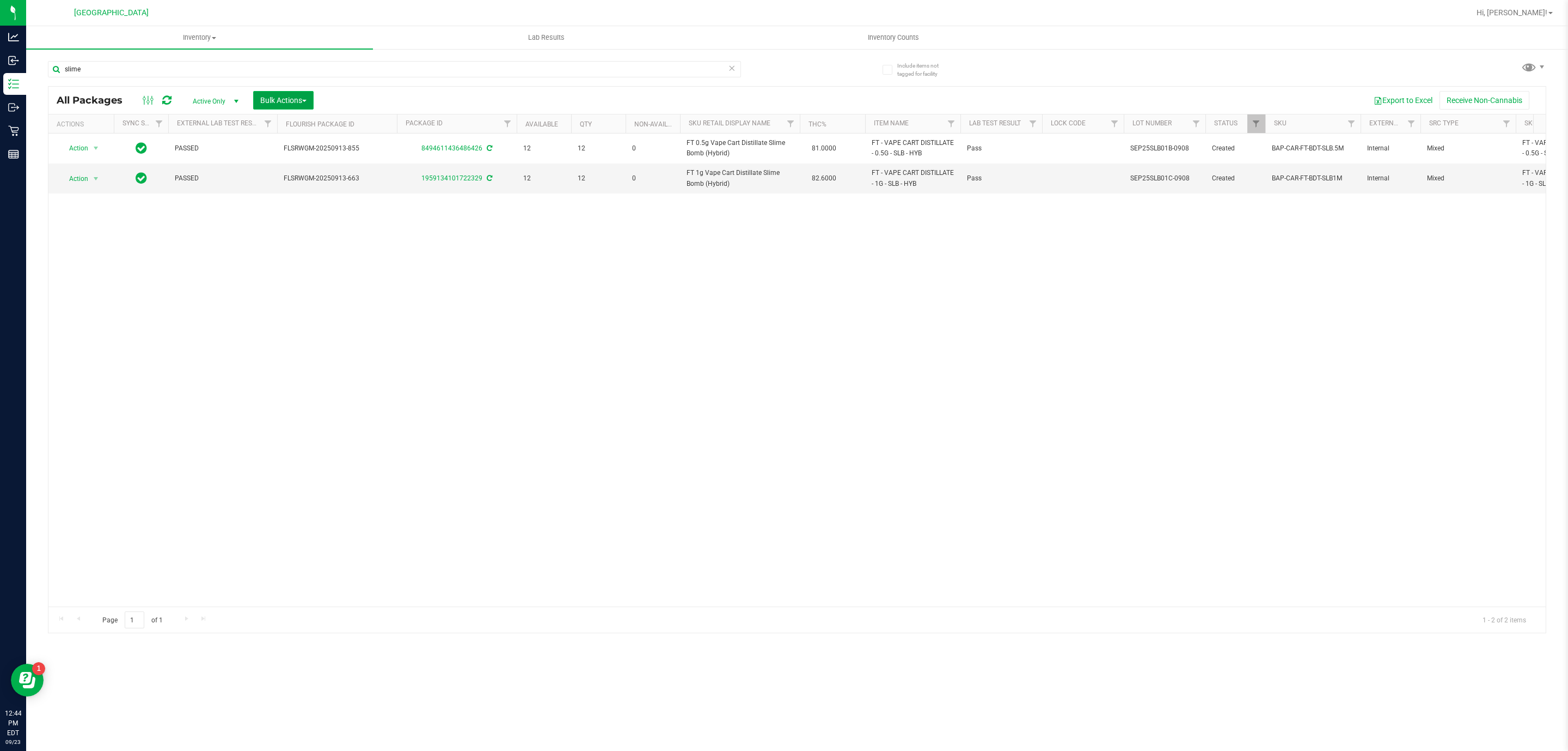
click at [288, 102] on span "Bulk Actions" at bounding box center [283, 99] width 46 height 8
click at [296, 205] on span "Lock/Unlock packages" at bounding box center [296, 204] width 75 height 8
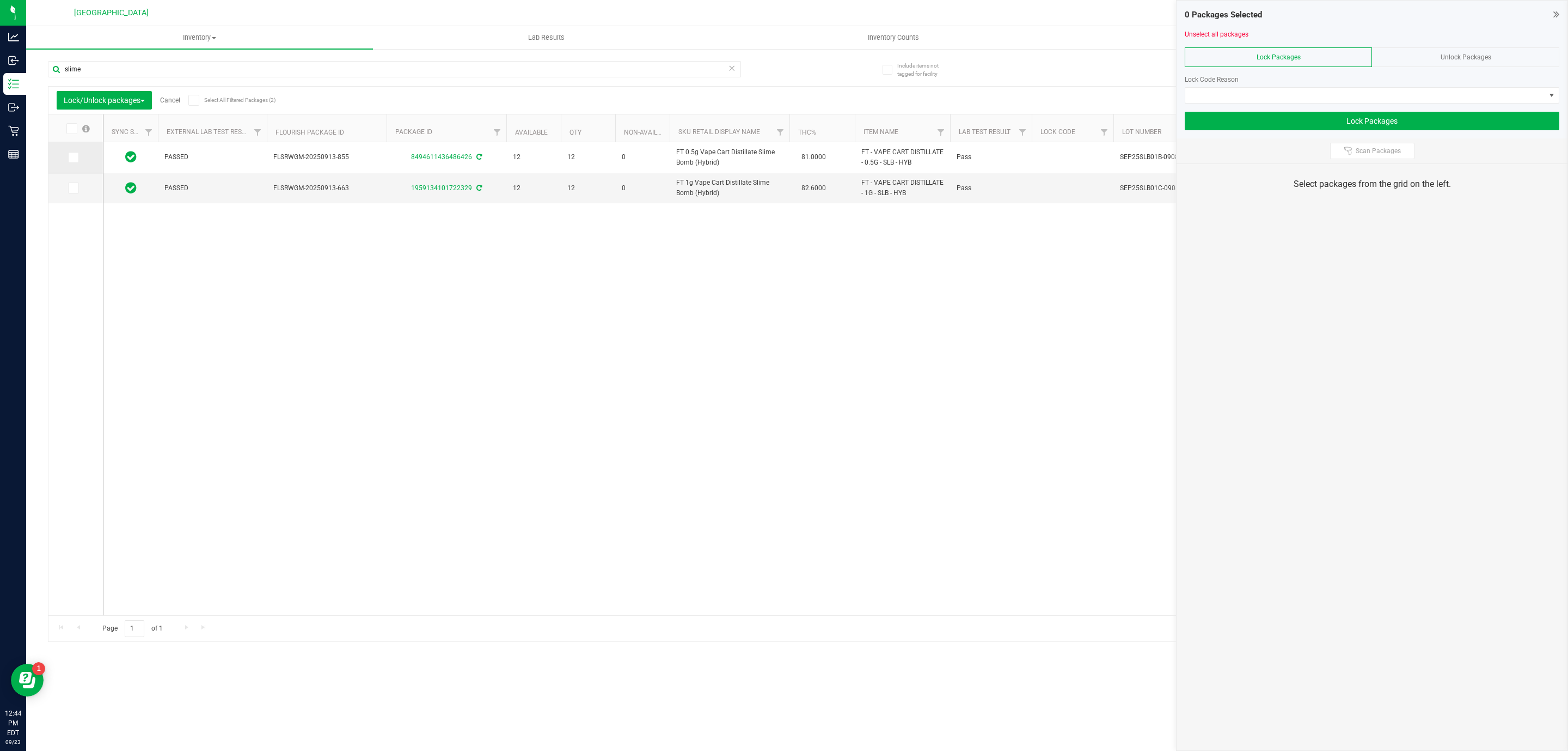
drag, startPoint x: 85, startPoint y: 159, endPoint x: 77, endPoint y: 189, distance: 31.0
click at [85, 159] on td at bounding box center [75, 158] width 55 height 31
click at [75, 188] on icon at bounding box center [72, 188] width 7 height 0
click at [0, 0] on input "checkbox" at bounding box center [0, 0] width 0 height 0
click at [73, 157] on icon at bounding box center [72, 157] width 7 height 0
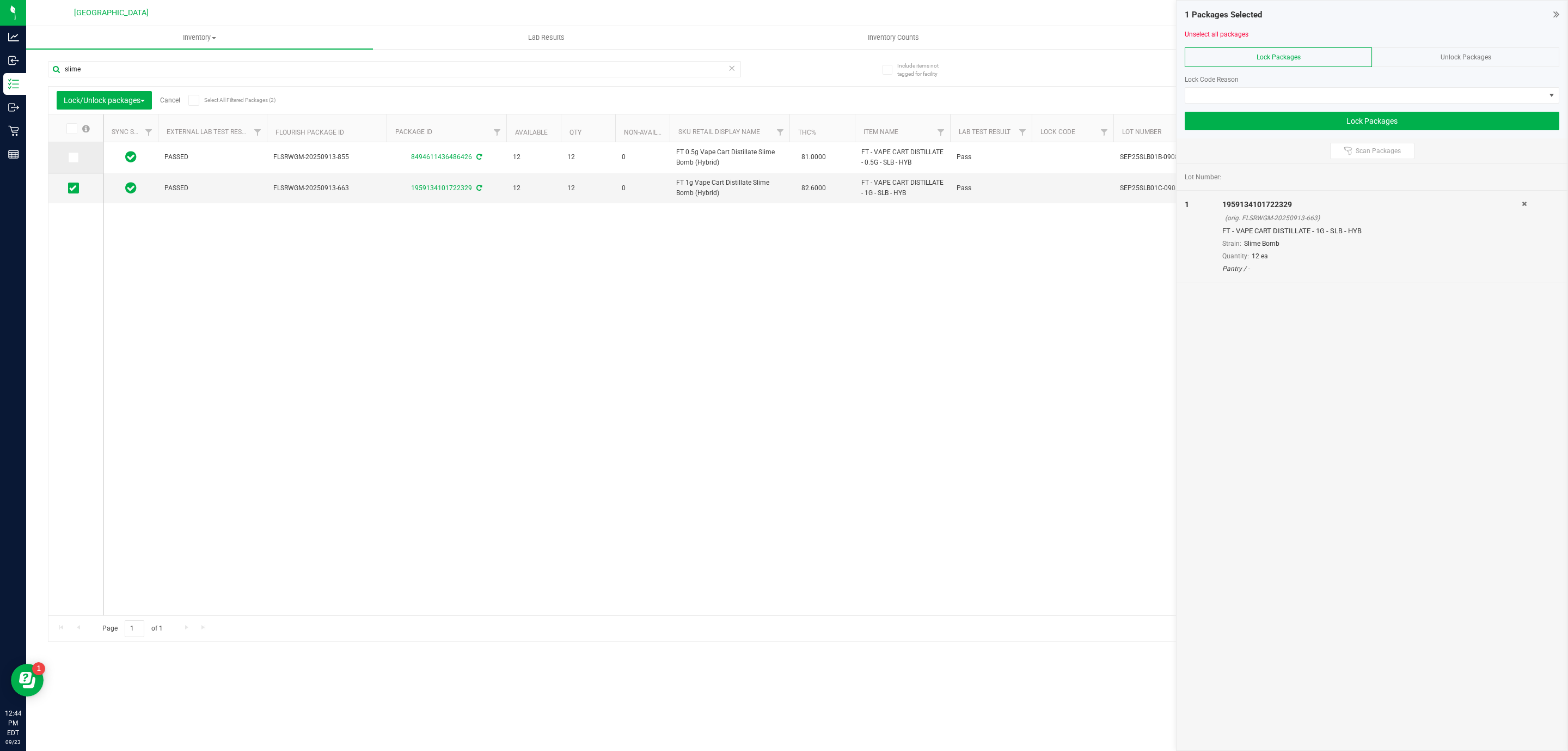
click at [0, 0] on input "checkbox" at bounding box center [0, 0] width 0 height 0
click at [1058, 96] on span at bounding box center [1366, 96] width 360 height 15
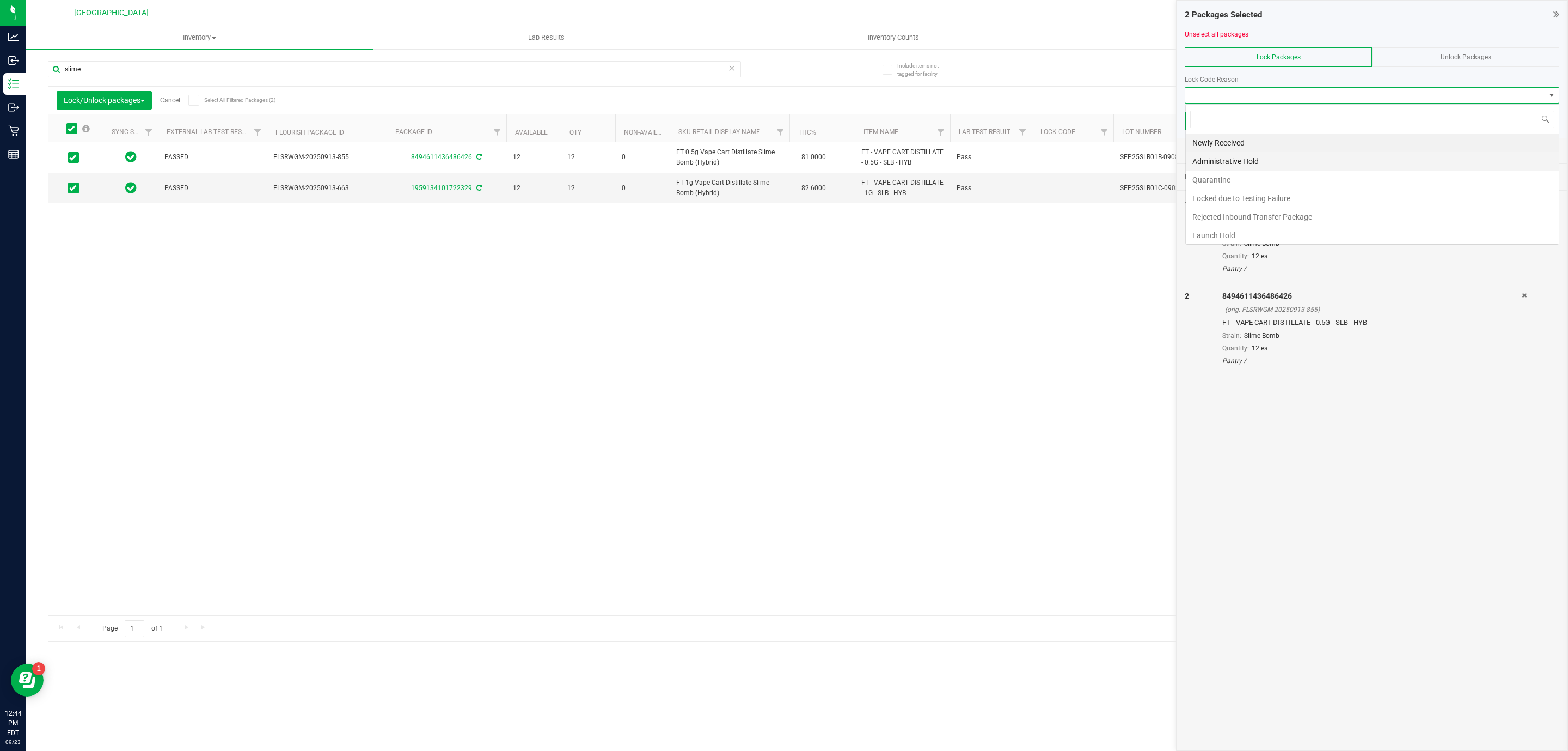
scroll to position [16, 374]
click at [1058, 237] on li "Launch Hold" at bounding box center [1372, 236] width 373 height 18
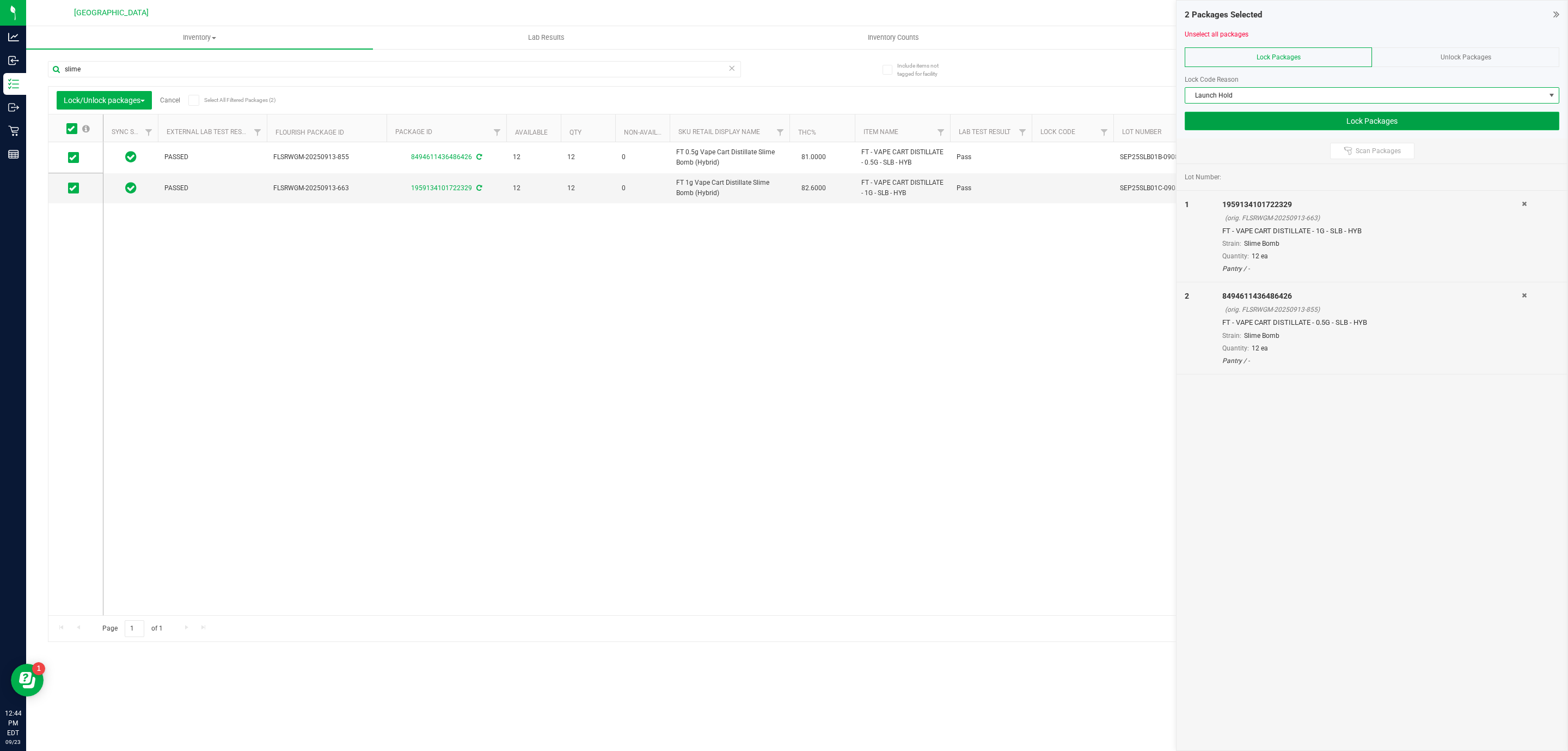
click at [1058, 126] on button "Lock Packages" at bounding box center [1372, 121] width 375 height 18
